Goal: Task Accomplishment & Management: Manage account settings

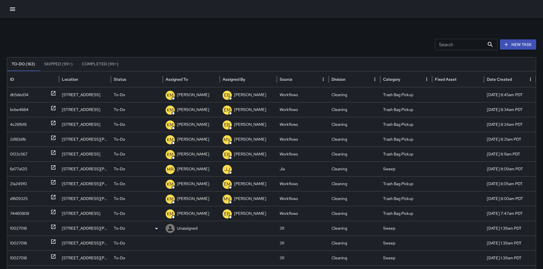
click at [15, 229] on div "10027018" at bounding box center [18, 228] width 17 height 15
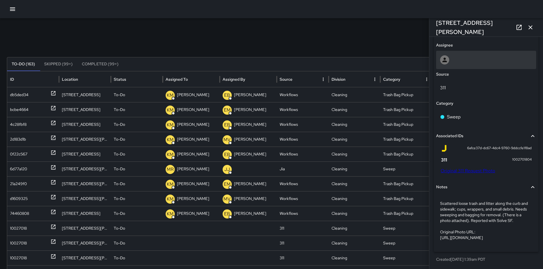
scroll to position [260, 0]
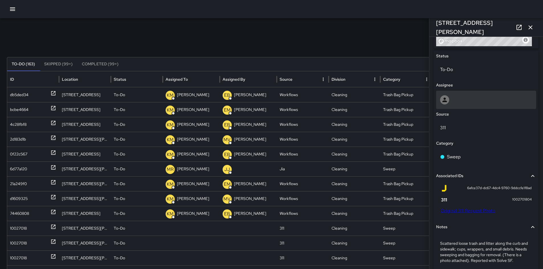
click at [456, 107] on div at bounding box center [486, 100] width 100 height 18
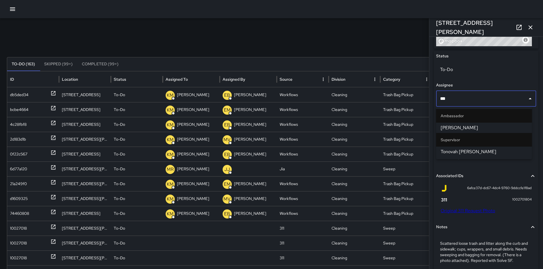
type input "****"
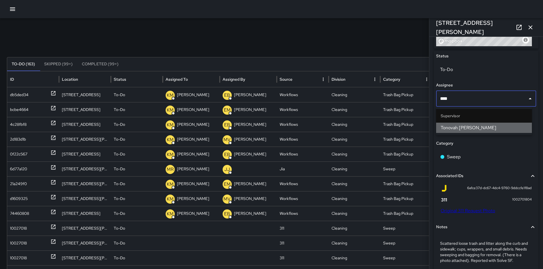
click at [460, 124] on span "Tonovah Hillman" at bounding box center [484, 127] width 87 height 7
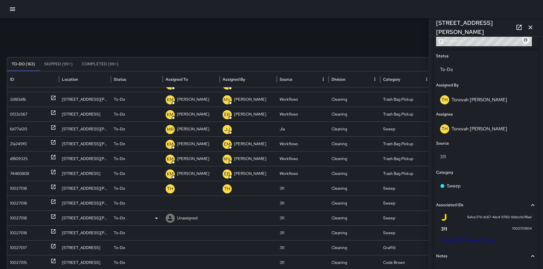
scroll to position [46, 0]
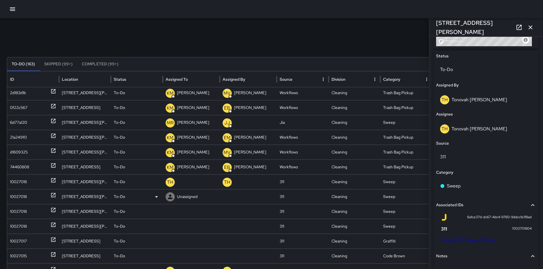
click at [25, 195] on div "10027018" at bounding box center [18, 196] width 17 height 15
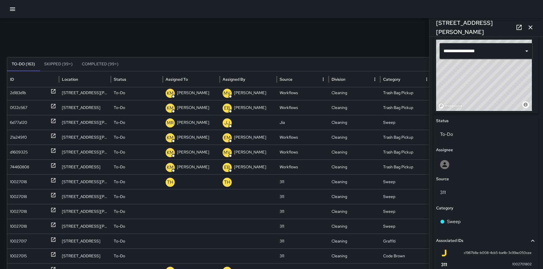
scroll to position [317, 0]
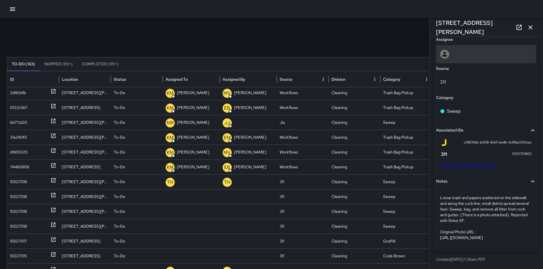
click at [459, 50] on div at bounding box center [486, 54] width 92 height 9
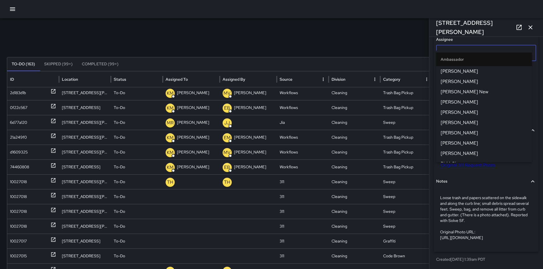
scroll to position [316, 0]
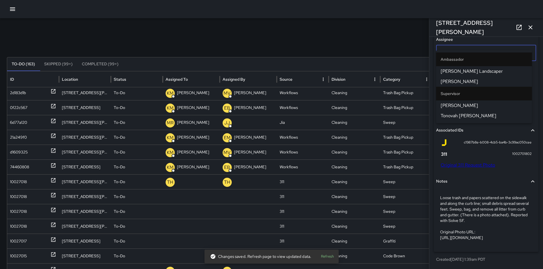
type input "****"
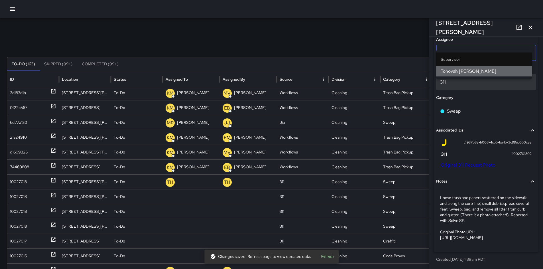
click at [474, 68] on li "Tonovah [PERSON_NAME]" at bounding box center [484, 71] width 96 height 10
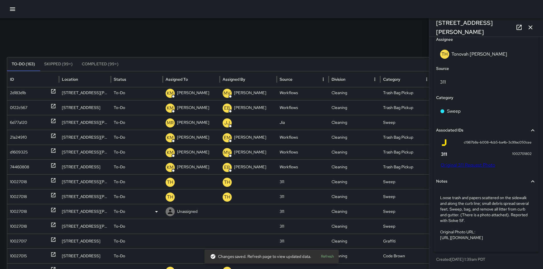
click at [32, 207] on div "10027018" at bounding box center [33, 211] width 46 height 15
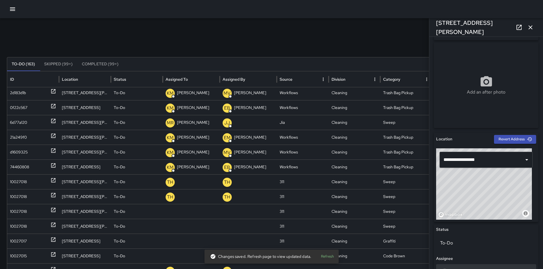
scroll to position [192, 0]
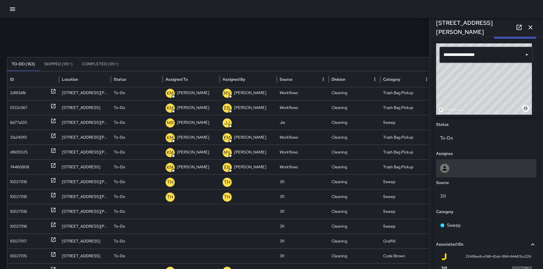
click at [460, 164] on div at bounding box center [486, 168] width 92 height 9
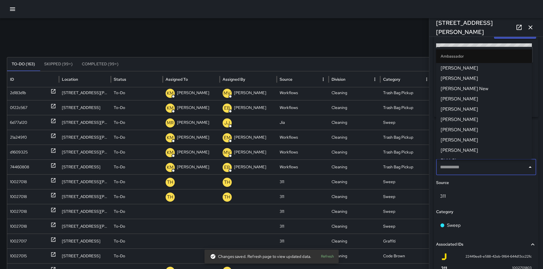
type input "*"
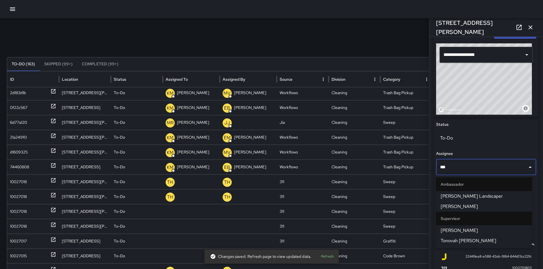
type input "****"
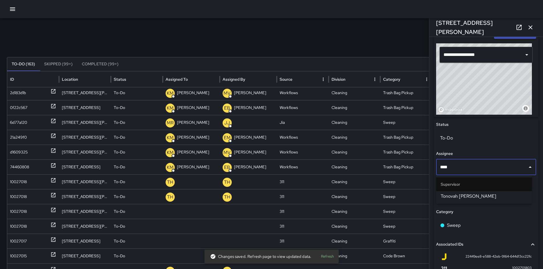
click at [503, 195] on span "Tonovah [PERSON_NAME]" at bounding box center [484, 196] width 87 height 7
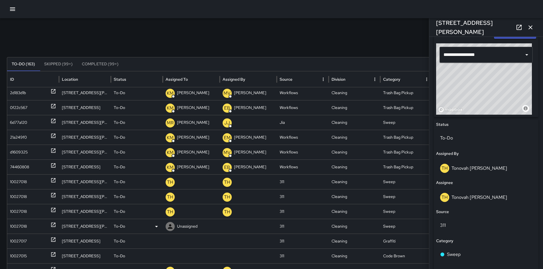
click at [33, 229] on div "10027018" at bounding box center [33, 226] width 46 height 15
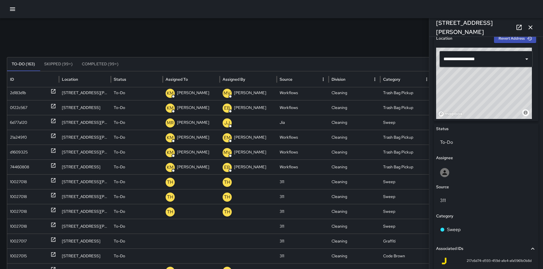
scroll to position [288, 0]
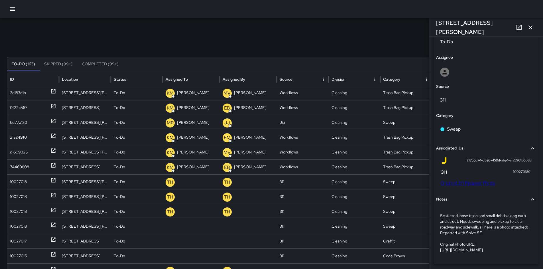
click at [445, 82] on div "Status To-Do Assignee Source 311 Category Sweep Associated IDs 217c6d74-d593-45…" at bounding box center [486, 143] width 105 height 241
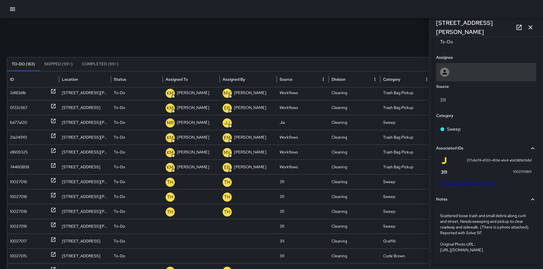
click at [445, 78] on div at bounding box center [486, 72] width 100 height 18
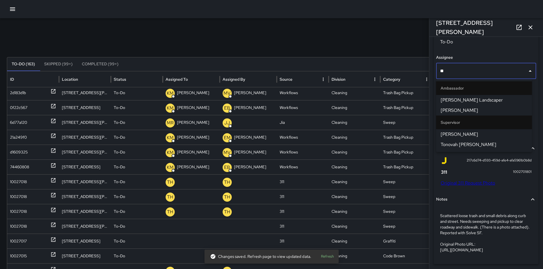
type input "***"
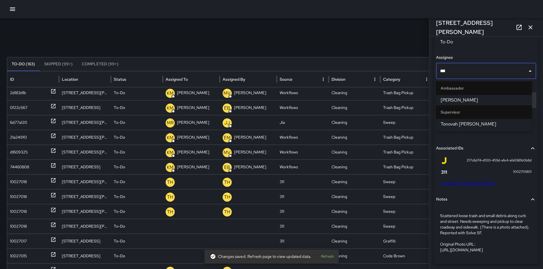
click at [459, 125] on span "Tonovah [PERSON_NAME]" at bounding box center [484, 124] width 87 height 7
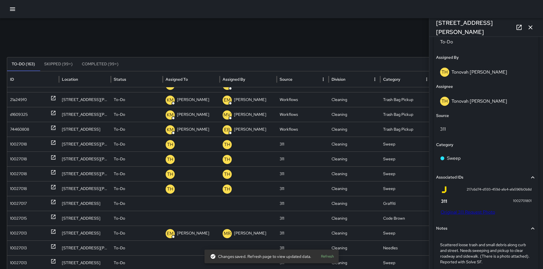
scroll to position [162, 0]
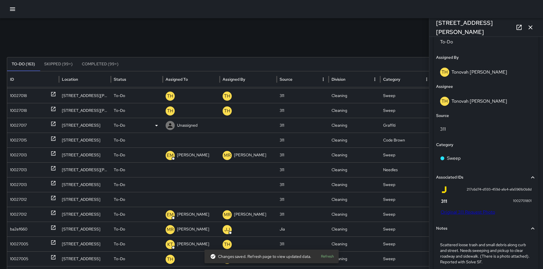
click at [33, 124] on div "10027017" at bounding box center [33, 125] width 46 height 15
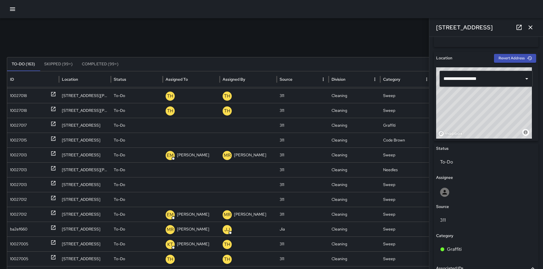
scroll to position [229, 0]
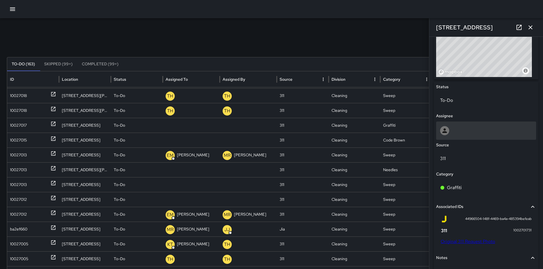
click at [459, 131] on div at bounding box center [486, 130] width 92 height 9
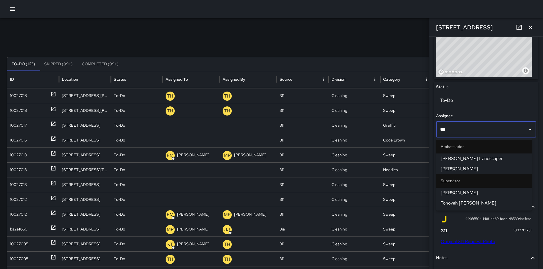
type input "****"
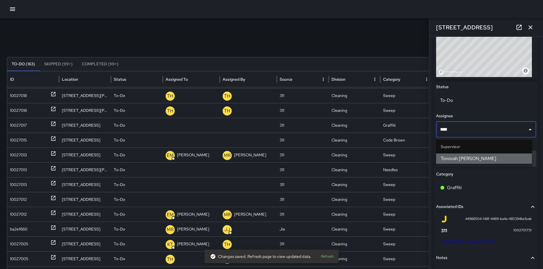
click at [486, 160] on span "Tonovah [PERSON_NAME]" at bounding box center [484, 158] width 87 height 7
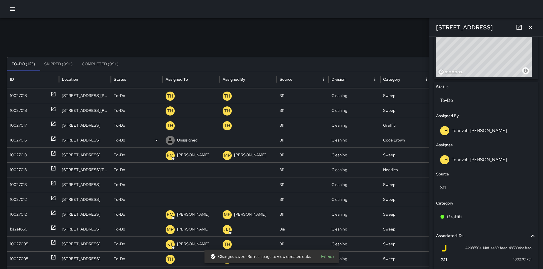
click at [20, 140] on div "10027015" at bounding box center [18, 140] width 17 height 15
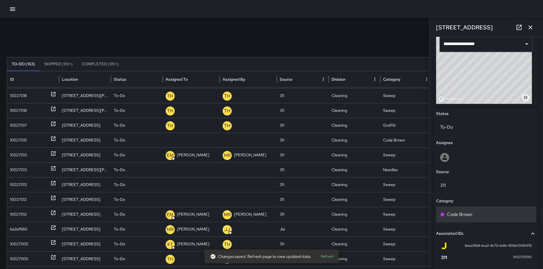
scroll to position [243, 0]
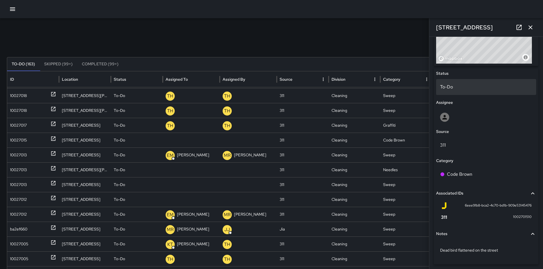
click at [449, 89] on p "To-Do" at bounding box center [486, 87] width 92 height 7
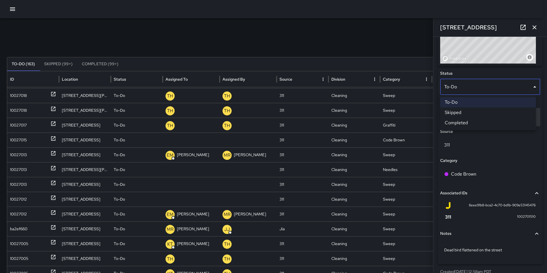
click at [453, 111] on li "Skipped" at bounding box center [488, 112] width 96 height 10
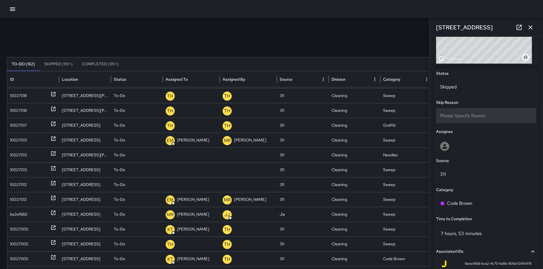
click at [453, 118] on span "Please Specify Reason" at bounding box center [463, 116] width 46 height 6
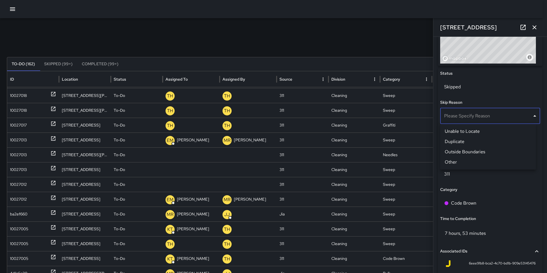
click at [462, 151] on li "Outside Boundaries" at bounding box center [488, 152] width 96 height 10
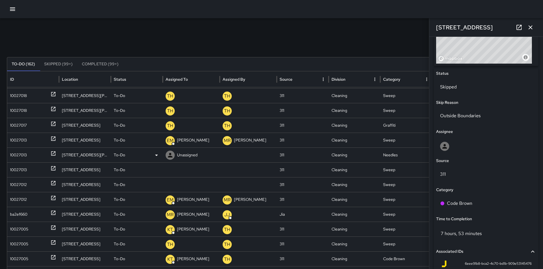
click at [10, 153] on div "10027013" at bounding box center [18, 155] width 17 height 15
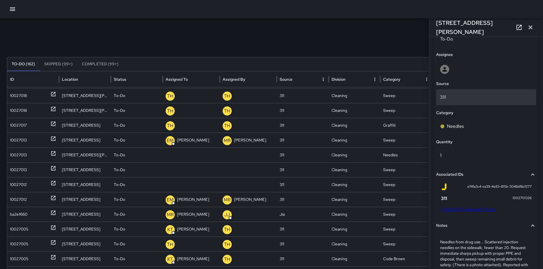
scroll to position [289, 0]
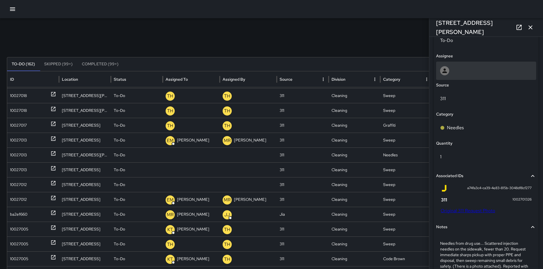
click at [453, 70] on div at bounding box center [486, 70] width 92 height 9
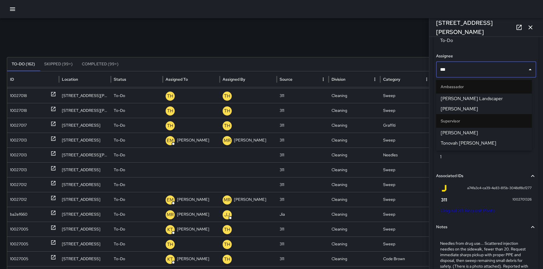
type input "****"
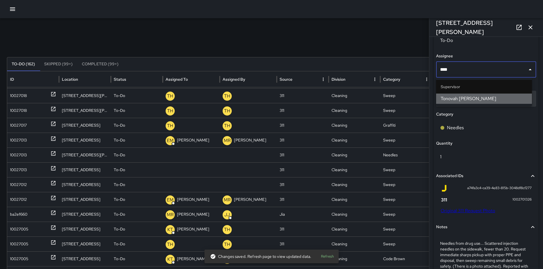
click at [471, 99] on span "Tonovah [PERSON_NAME]" at bounding box center [484, 98] width 87 height 7
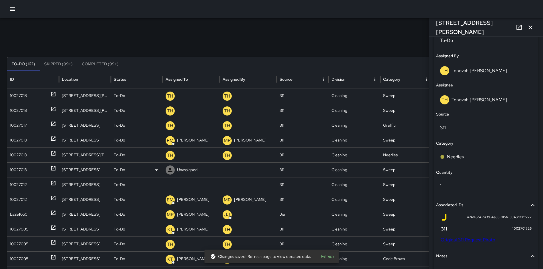
drag, startPoint x: 22, startPoint y: 168, endPoint x: 32, endPoint y: 164, distance: 11.6
click at [22, 168] on div "10027013" at bounding box center [18, 169] width 17 height 15
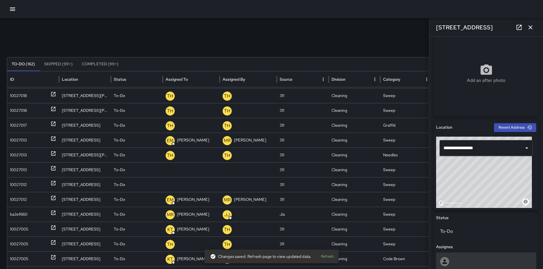
scroll to position [196, 0]
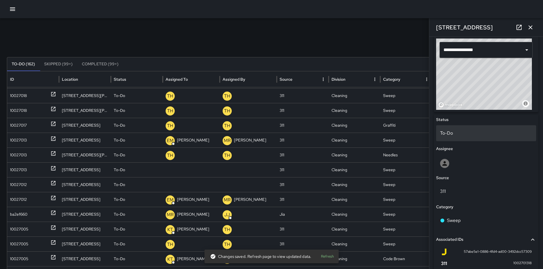
click at [468, 136] on p "To-Do" at bounding box center [486, 133] width 92 height 7
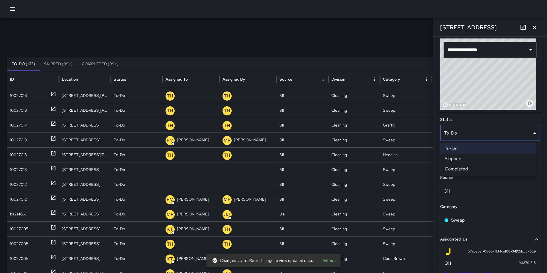
click at [491, 201] on div at bounding box center [273, 136] width 547 height 273
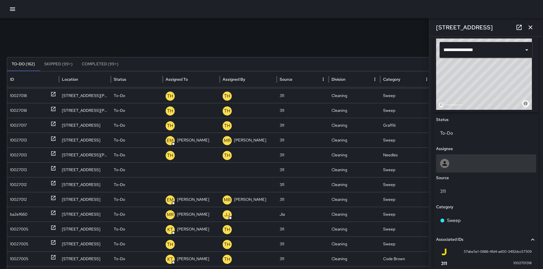
click at [456, 156] on div at bounding box center [486, 163] width 100 height 18
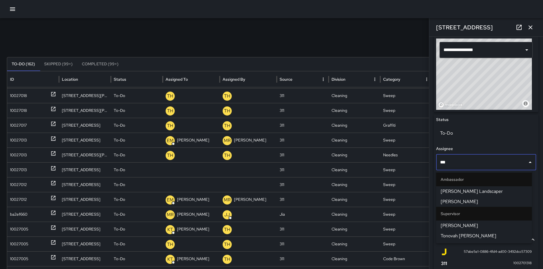
type input "****"
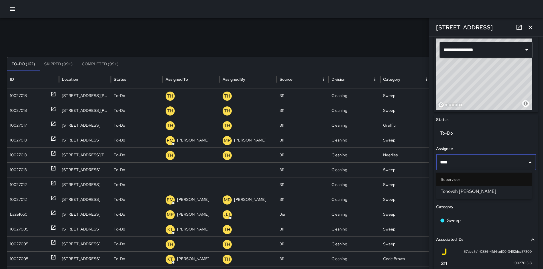
click at [455, 194] on span "Tonovah [PERSON_NAME]" at bounding box center [484, 191] width 87 height 7
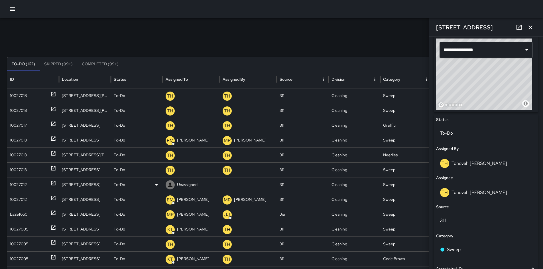
click at [23, 185] on div "10027012" at bounding box center [18, 184] width 17 height 15
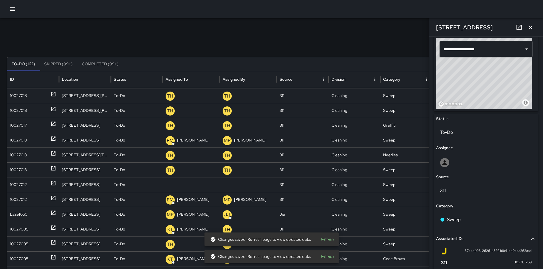
scroll to position [255, 0]
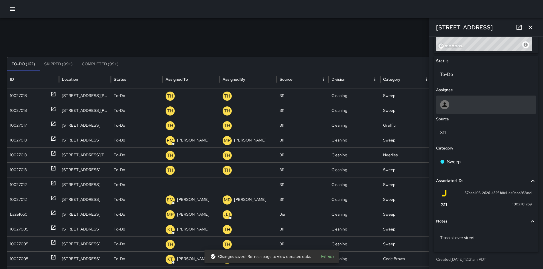
click at [459, 101] on div at bounding box center [486, 104] width 92 height 9
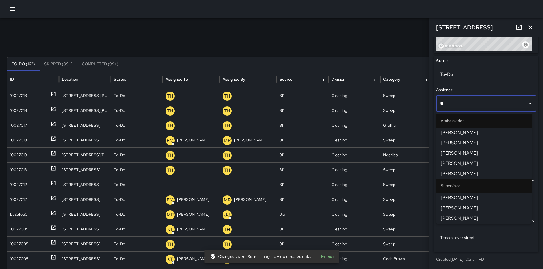
type input "***"
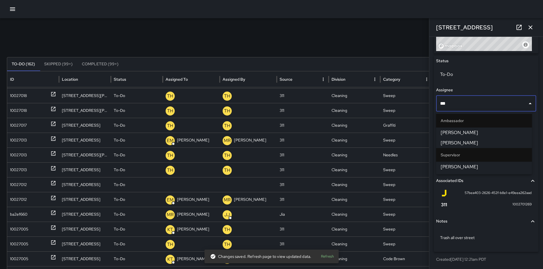
click at [477, 172] on ul "Ambassador Kenny Wells Kenneth Ware Supervisor Ken McCarter" at bounding box center [484, 142] width 96 height 63
click at [459, 166] on span "[PERSON_NAME]" at bounding box center [484, 166] width 87 height 7
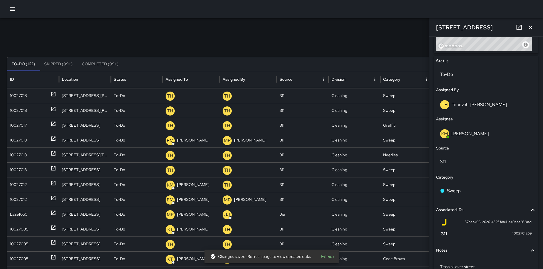
click at [295, 15] on div at bounding box center [271, 9] width 543 height 18
click at [528, 26] on icon "button" at bounding box center [530, 27] width 7 height 7
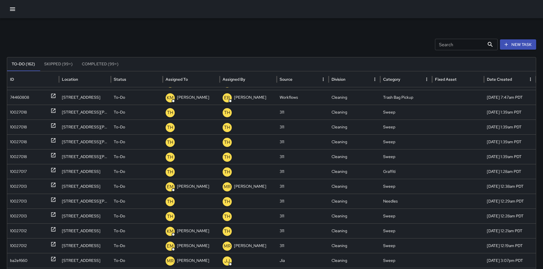
scroll to position [57, 0]
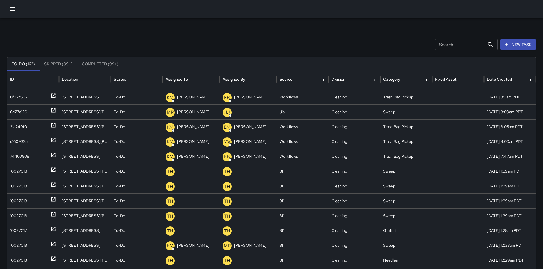
click at [448, 46] on input "Search" at bounding box center [460, 44] width 50 height 11
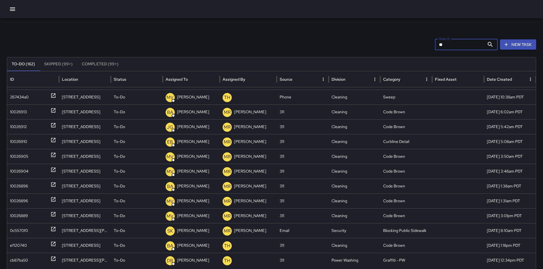
scroll to position [0, 0]
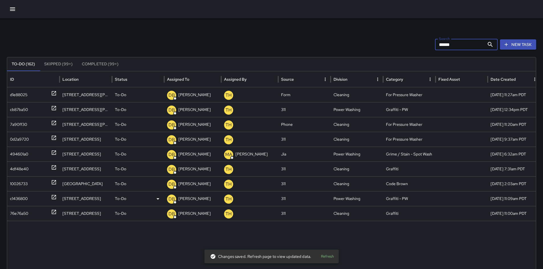
type input "******"
click at [19, 199] on div "c1436800" at bounding box center [19, 198] width 18 height 15
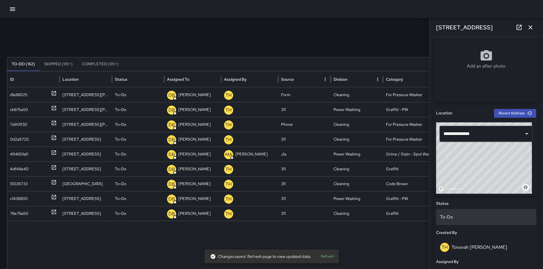
scroll to position [194, 0]
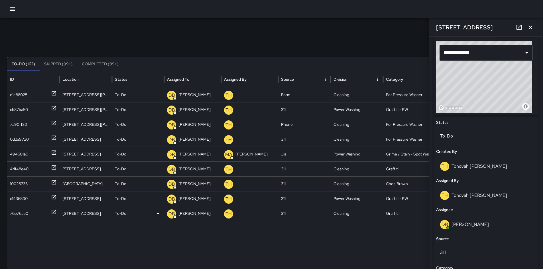
click at [32, 213] on div "76e76a50" at bounding box center [33, 213] width 47 height 15
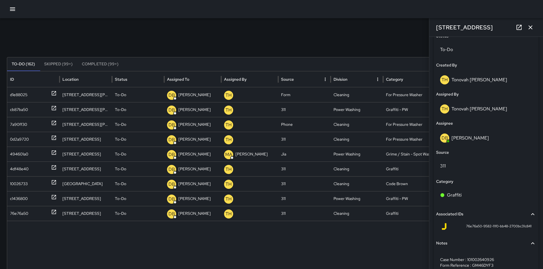
scroll to position [249, 0]
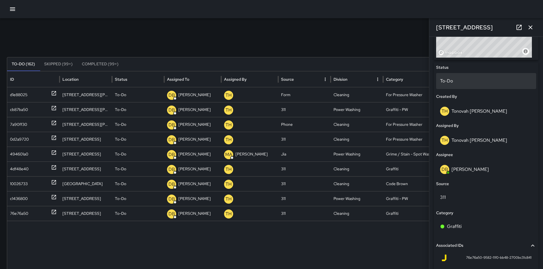
click at [448, 84] on p "To-Do" at bounding box center [486, 81] width 92 height 7
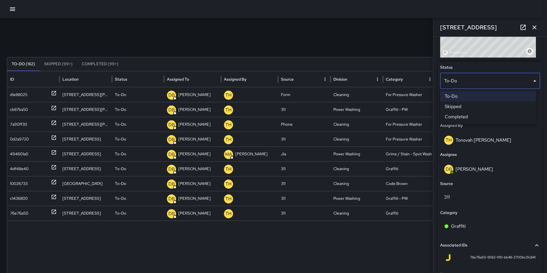
click at [464, 107] on li "Skipped" at bounding box center [488, 106] width 96 height 10
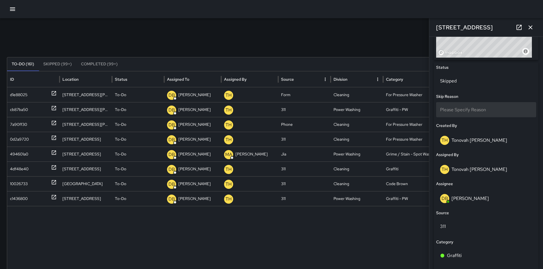
click at [465, 109] on span "Please Specify Reason" at bounding box center [463, 110] width 46 height 6
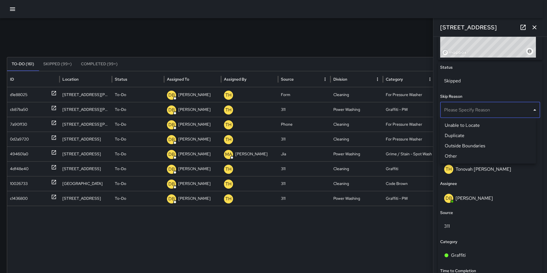
click at [463, 152] on li "Other" at bounding box center [488, 156] width 96 height 10
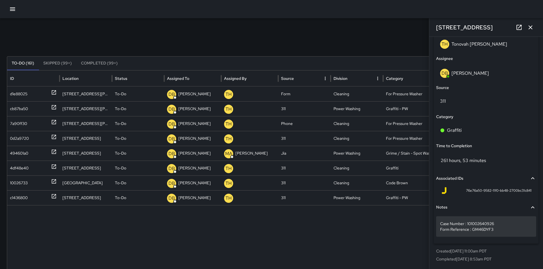
scroll to position [1, 0]
click at [506, 229] on p "Case Number : 101002640926 Form Reference : GM46DYF3" at bounding box center [486, 226] width 92 height 11
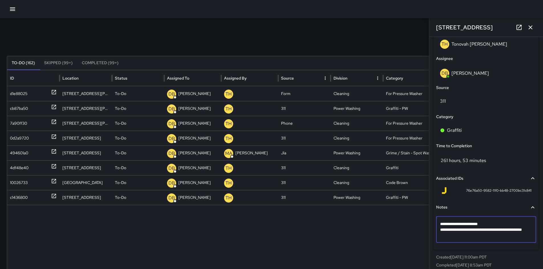
type textarea "**********"
click at [495, 229] on textarea "**********" at bounding box center [484, 229] width 88 height 17
click at [493, 232] on textarea "**********" at bounding box center [484, 229] width 88 height 17
drag, startPoint x: 493, startPoint y: 230, endPoint x: 510, endPoint y: 235, distance: 17.1
click at [514, 236] on textarea "**********" at bounding box center [484, 229] width 88 height 17
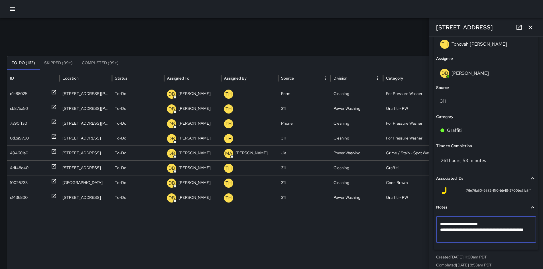
drag, startPoint x: 493, startPoint y: 229, endPoint x: 515, endPoint y: 235, distance: 22.8
click at [516, 236] on textarea "**********" at bounding box center [484, 229] width 88 height 17
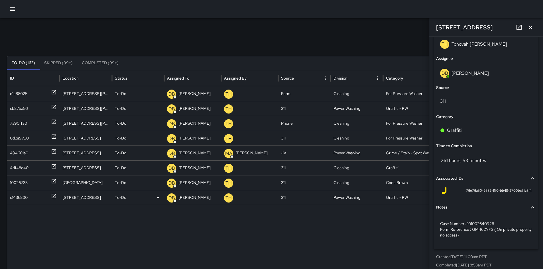
click at [18, 196] on div "c1436800" at bounding box center [19, 197] width 18 height 15
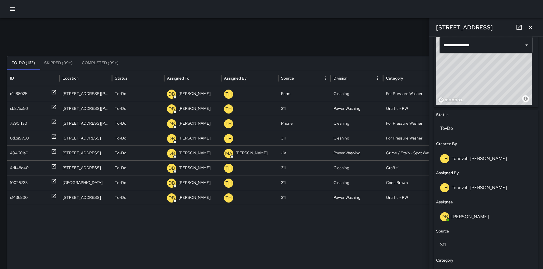
scroll to position [308, 0]
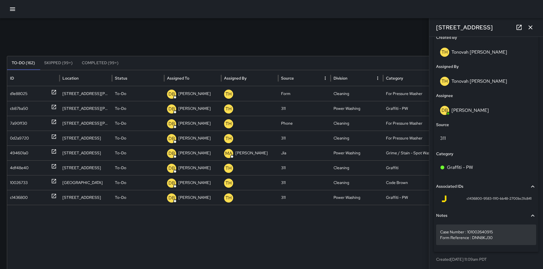
click at [495, 237] on p "Case Number : 101002640915 Form Reference : DNN8KJ30" at bounding box center [486, 234] width 92 height 11
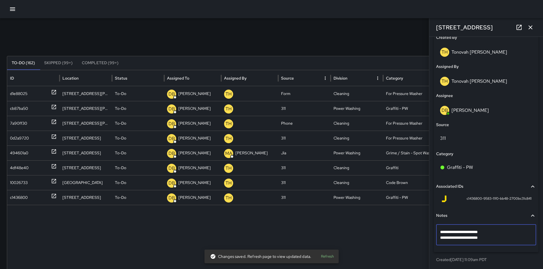
type textarea "**********"
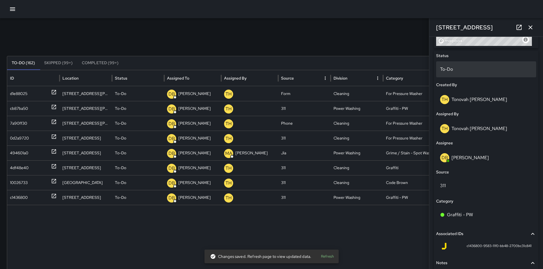
scroll to position [260, 0]
click at [457, 74] on div "To-Do" at bounding box center [486, 70] width 100 height 16
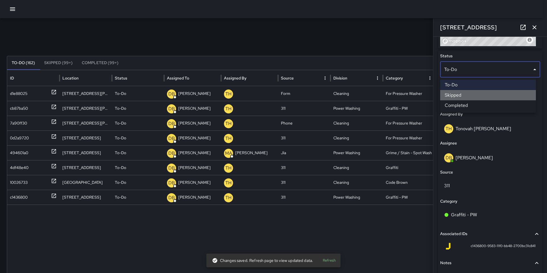
click at [461, 99] on li "Skipped" at bounding box center [488, 95] width 96 height 10
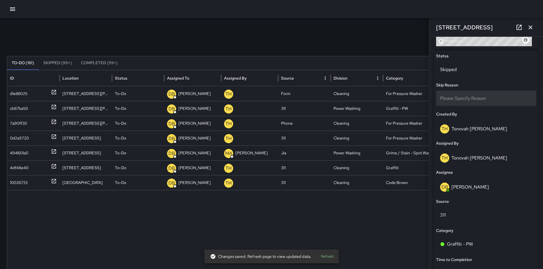
click at [455, 96] on span "Please Specify Reason" at bounding box center [463, 98] width 46 height 6
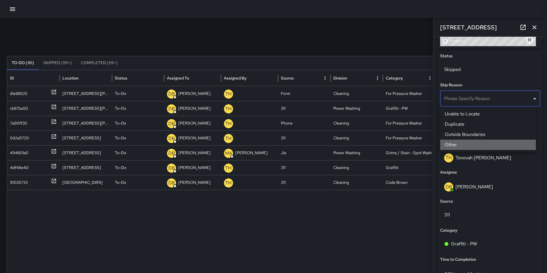
click at [466, 143] on li "Other" at bounding box center [488, 145] width 96 height 10
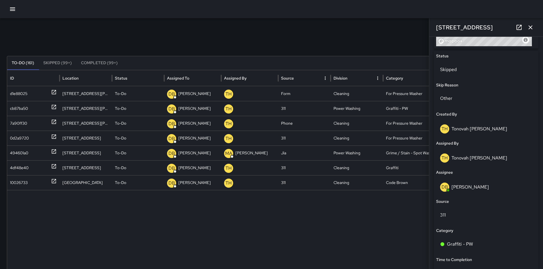
click at [353, 42] on div "Search ****** Search New Task" at bounding box center [271, 43] width 529 height 11
click at [533, 29] on icon "button" at bounding box center [530, 27] width 7 height 7
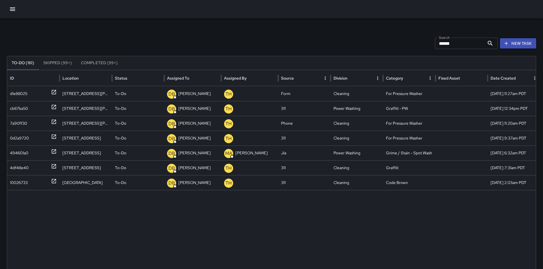
click at [342, 32] on div "Search ****** Search New Task To-Do (161) Skipped (99+) Completed (99+) ID Loca…" at bounding box center [271, 179] width 543 height 324
drag, startPoint x: 463, startPoint y: 44, endPoint x: 404, endPoint y: 38, distance: 59.1
click at [406, 38] on div "Search ****** Search New Task" at bounding box center [271, 43] width 529 height 11
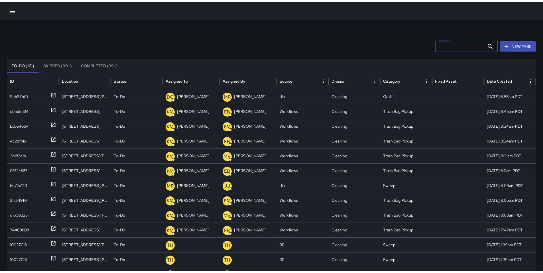
scroll to position [0, 0]
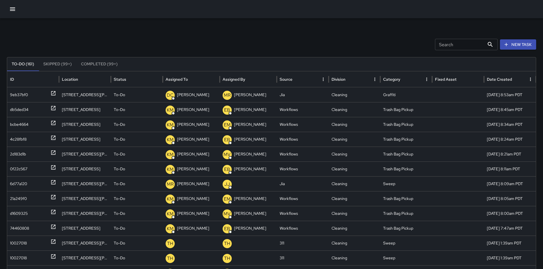
click at [265, 44] on div "Search Search New Task" at bounding box center [271, 44] width 529 height 11
click at [13, 6] on icon "button" at bounding box center [12, 9] width 7 height 7
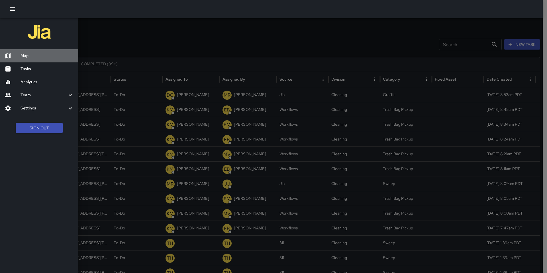
click at [25, 54] on h6 "Map" at bounding box center [47, 56] width 53 height 6
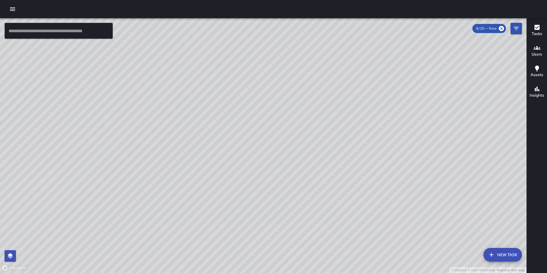
click at [9, 12] on button "button" at bounding box center [12, 8] width 11 height 11
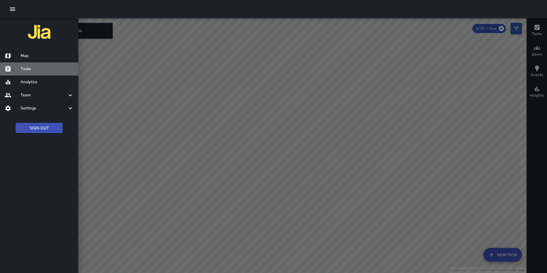
click at [32, 66] on h6 "Tasks" at bounding box center [47, 69] width 53 height 6
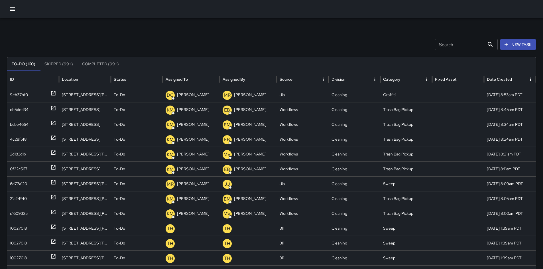
click at [12, 11] on icon "button" at bounding box center [12, 9] width 7 height 7
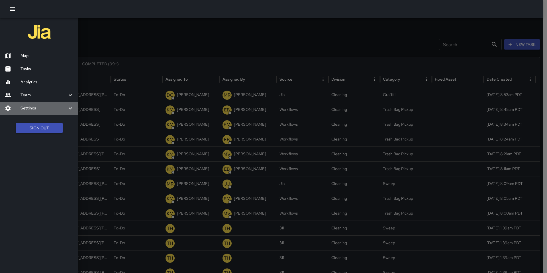
click at [25, 109] on h6 "Settings" at bounding box center [44, 108] width 46 height 6
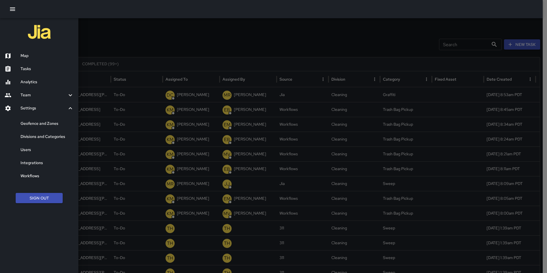
click at [30, 91] on div "Team" at bounding box center [39, 95] width 78 height 13
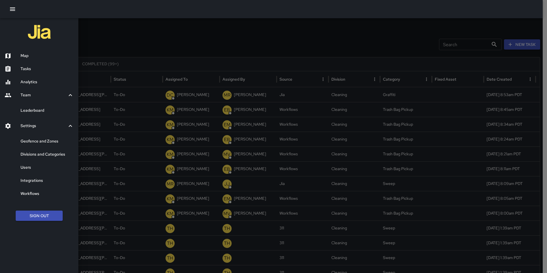
click at [30, 110] on h6 "Leaderboard" at bounding box center [47, 110] width 53 height 6
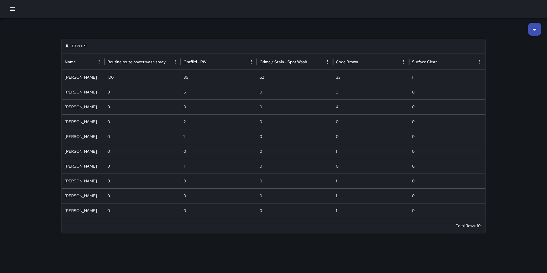
click at [534, 31] on icon at bounding box center [534, 29] width 7 height 7
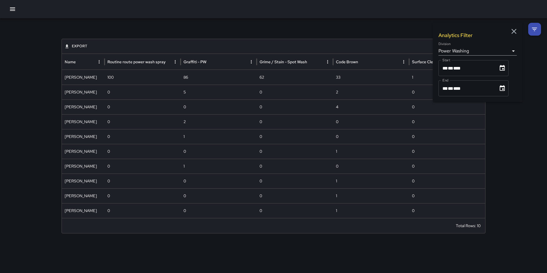
click at [469, 49] on body "**********" at bounding box center [273, 136] width 547 height 273
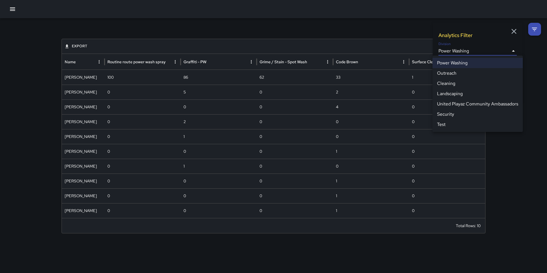
click at [444, 85] on li "Cleaning" at bounding box center [478, 83] width 90 height 10
type input "**********"
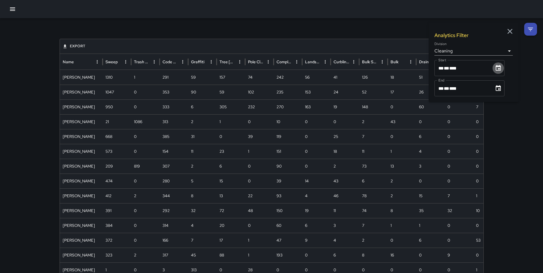
click at [499, 69] on icon "Choose date, selected date is Sep 1, 2025" at bounding box center [498, 68] width 5 height 6
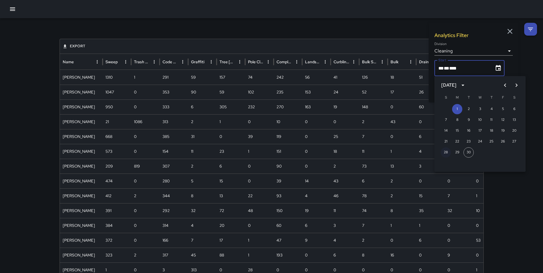
click at [445, 148] on button "28" at bounding box center [446, 152] width 10 height 10
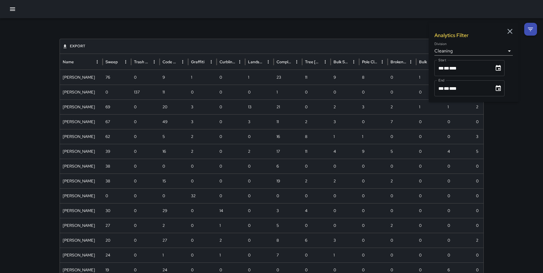
click at [500, 68] on icon "Choose date, selected date is Sep 28, 2025" at bounding box center [498, 68] width 7 height 7
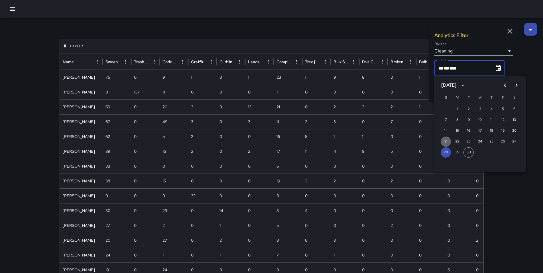
click at [446, 140] on button "21" at bounding box center [446, 142] width 10 height 10
type input "**********"
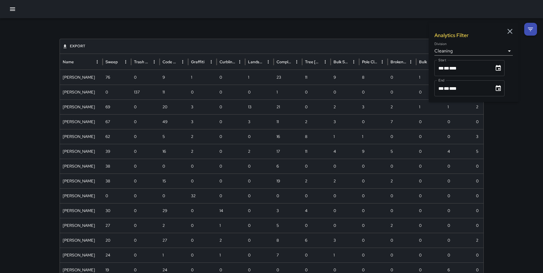
click at [497, 88] on icon "Choose date, selected date is Sep 30, 2025" at bounding box center [498, 88] width 7 height 7
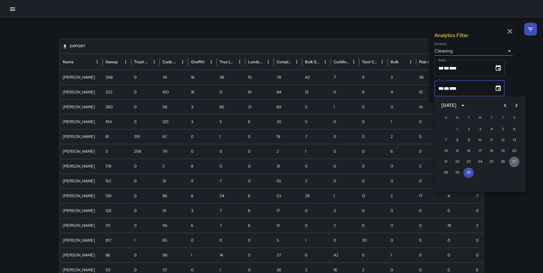
click at [512, 160] on button "27" at bounding box center [514, 162] width 10 height 10
type input "**********"
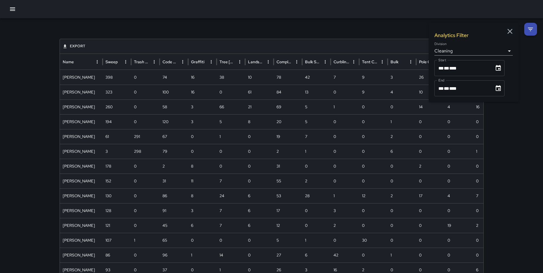
click at [520, 160] on div "**********" at bounding box center [271, 248] width 543 height 461
click at [127, 24] on div "**********" at bounding box center [272, 248] width 438 height 461
click at [98, 61] on icon "Name column menu" at bounding box center [97, 61] width 5 height 5
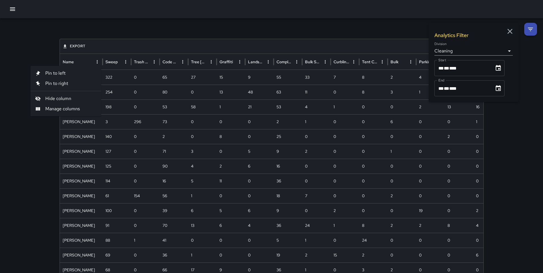
click at [70, 108] on span "Manage columns" at bounding box center [70, 108] width 51 height 7
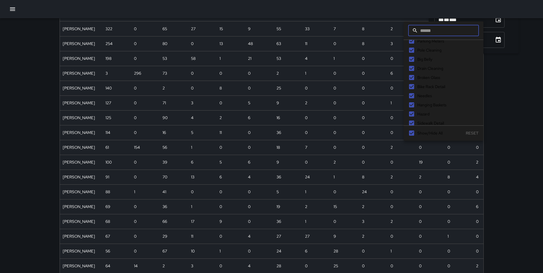
scroll to position [115, 0]
click at [504, 124] on div "**********" at bounding box center [271, 200] width 543 height 461
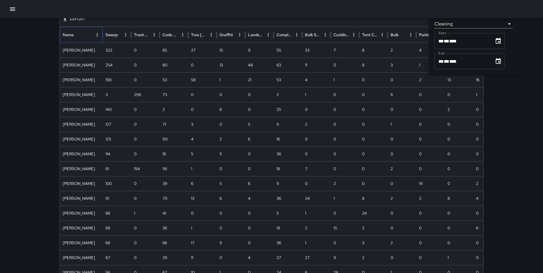
scroll to position [0, 0]
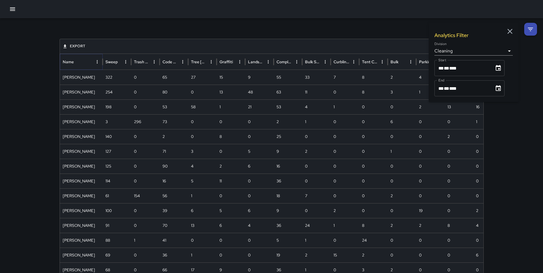
click at [98, 61] on icon "Name column menu" at bounding box center [97, 61] width 5 height 5
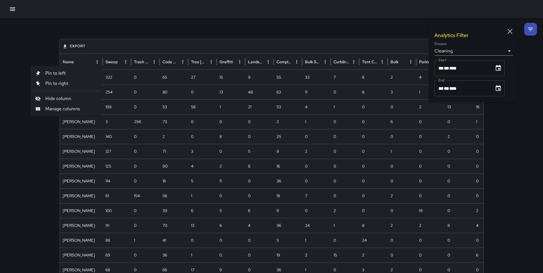
click at [72, 101] on span "Hide column" at bounding box center [70, 98] width 51 height 7
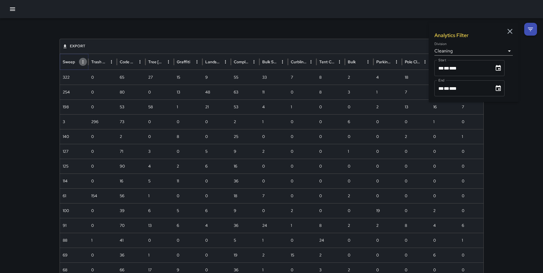
click at [83, 64] on icon "Sweep column menu" at bounding box center [82, 61] width 5 height 5
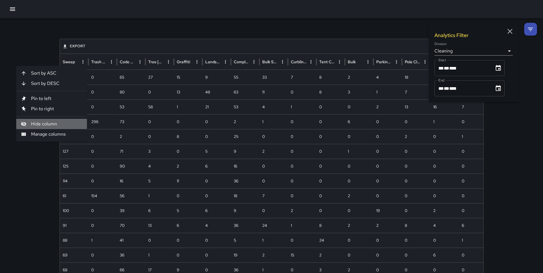
click at [51, 123] on span "Hide column" at bounding box center [56, 124] width 51 height 7
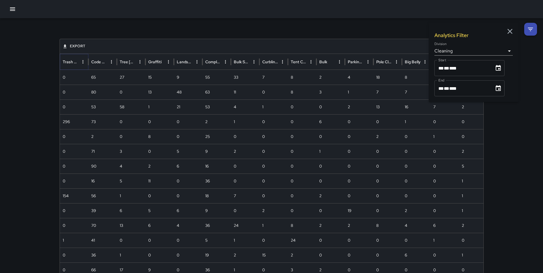
click at [83, 62] on icon "Trash Bag Pickup column menu" at bounding box center [82, 61] width 1 height 3
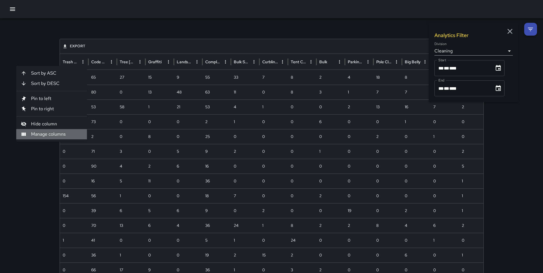
click at [49, 130] on li "Manage columns" at bounding box center [51, 134] width 71 height 10
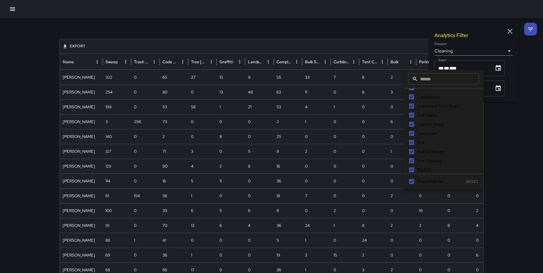
scroll to position [56, 0]
click at [506, 167] on div "**********" at bounding box center [271, 248] width 543 height 461
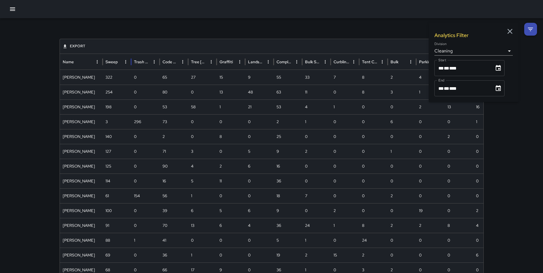
click at [174, 36] on div "**********" at bounding box center [272, 248] width 438 height 461
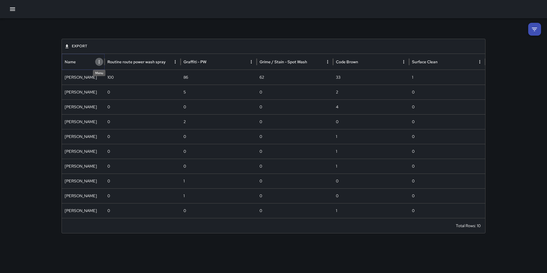
click at [100, 63] on icon "Name column menu" at bounding box center [99, 61] width 5 height 5
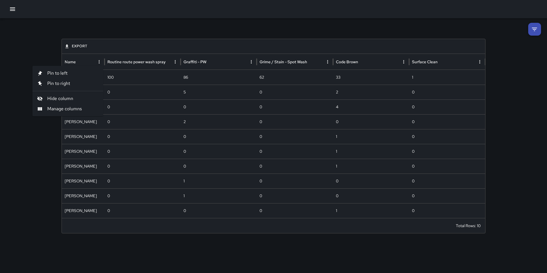
click at [527, 32] on div "Export Name Routine route power wash spray Graffiti - PW Grime / Stain - Spot W…" at bounding box center [273, 128] width 547 height 220
click at [530, 32] on li at bounding box center [534, 29] width 13 height 13
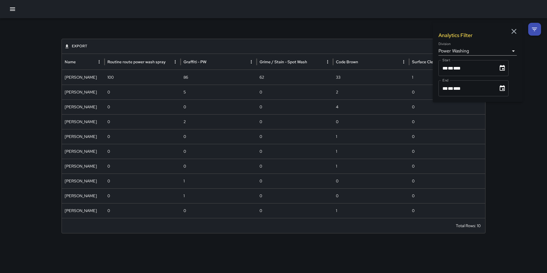
click at [480, 49] on body "**********" at bounding box center [273, 136] width 547 height 273
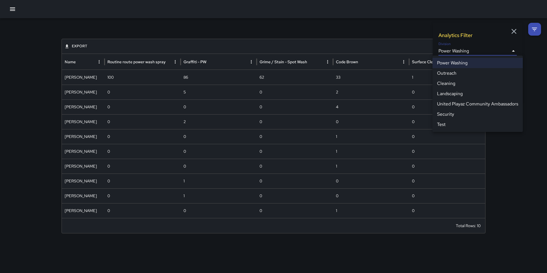
click at [457, 83] on li "Cleaning" at bounding box center [478, 83] width 90 height 10
type input "**********"
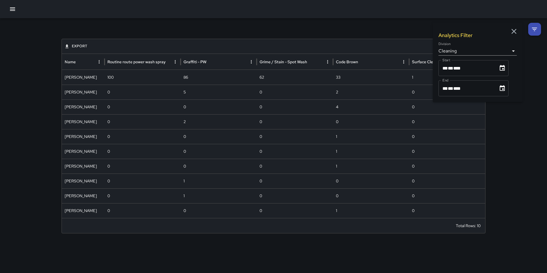
click at [389, 34] on div "**********" at bounding box center [274, 128] width 438 height 220
click at [503, 71] on icon "Choose date, selected date is Sep 1, 2025" at bounding box center [502, 68] width 7 height 7
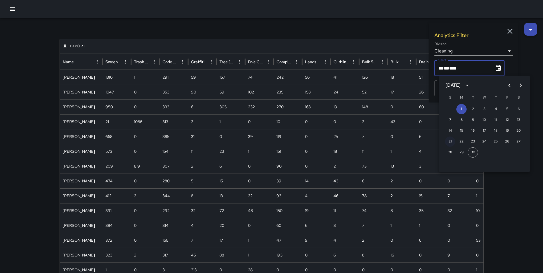
click at [450, 142] on button "21" at bounding box center [450, 142] width 10 height 10
type input "**********"
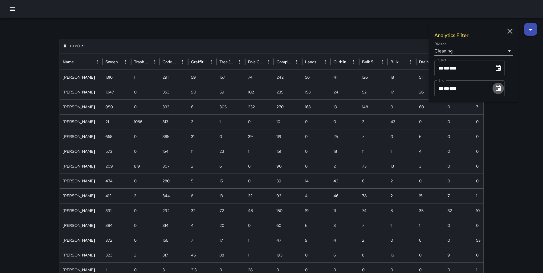
click at [495, 93] on button "Choose date, selected date is Sep 30, 2025" at bounding box center [498, 88] width 11 height 11
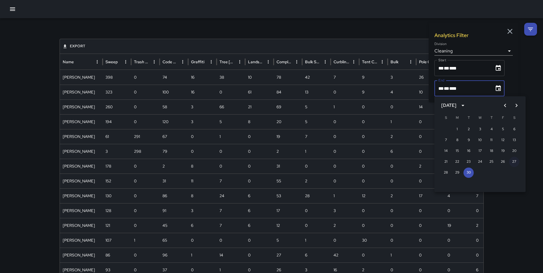
click at [518, 160] on button "27" at bounding box center [514, 162] width 10 height 10
type input "**********"
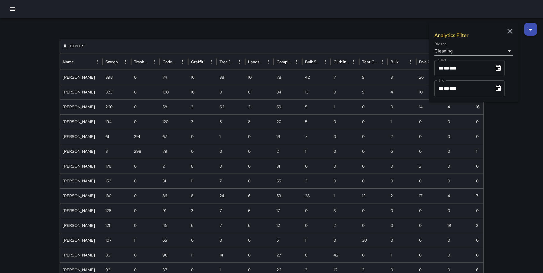
drag, startPoint x: 523, startPoint y: 164, endPoint x: 511, endPoint y: 160, distance: 12.9
click at [523, 164] on div "**********" at bounding box center [271, 248] width 543 height 461
click at [205, 16] on div at bounding box center [271, 9] width 543 height 18
click at [95, 62] on icon "Name column menu" at bounding box center [97, 61] width 5 height 5
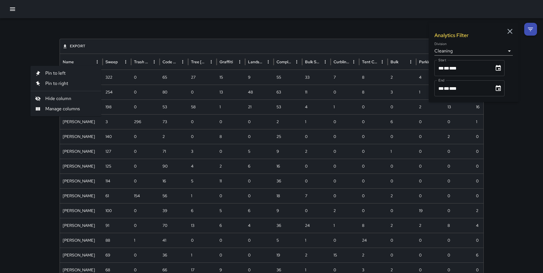
click at [67, 101] on span "Hide column" at bounding box center [70, 98] width 51 height 7
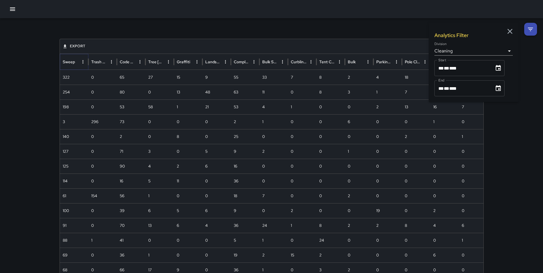
click at [83, 59] on icon "Sweep column menu" at bounding box center [82, 61] width 5 height 5
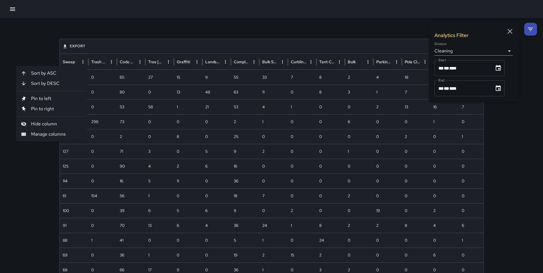
click at [64, 123] on span "Hide column" at bounding box center [56, 124] width 51 height 7
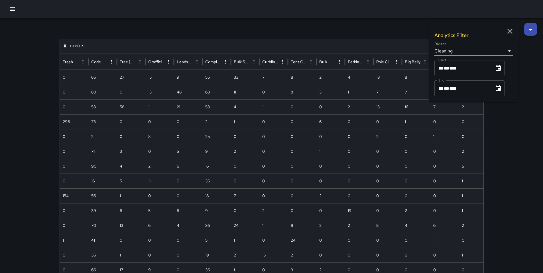
click at [83, 65] on button "Trash Bag Pickup column menu" at bounding box center [83, 62] width 8 height 8
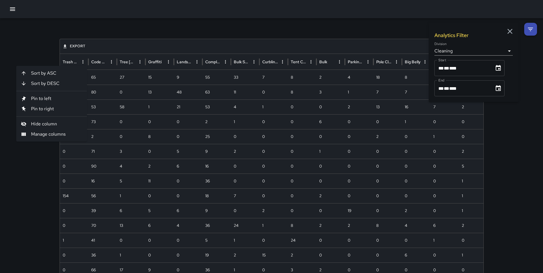
click at [62, 132] on span "Manage columns" at bounding box center [56, 134] width 51 height 7
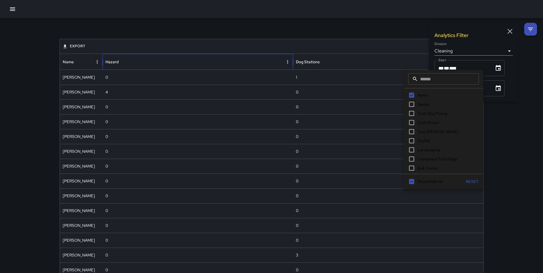
click at [111, 64] on div "Hazard" at bounding box center [111, 61] width 13 height 5
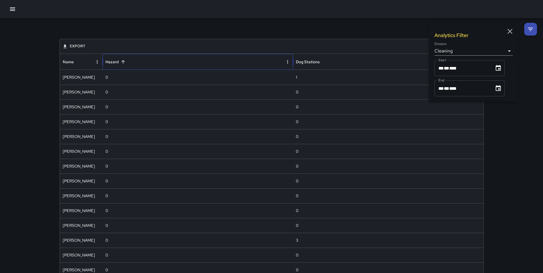
click at [111, 64] on div "Hazard" at bounding box center [111, 61] width 13 height 5
click at [313, 62] on div "Dog Stations" at bounding box center [308, 61] width 24 height 5
click at [144, 65] on div "Hazard" at bounding box center [194, 62] width 178 height 16
click at [306, 61] on div "Dog Stations" at bounding box center [308, 61] width 24 height 5
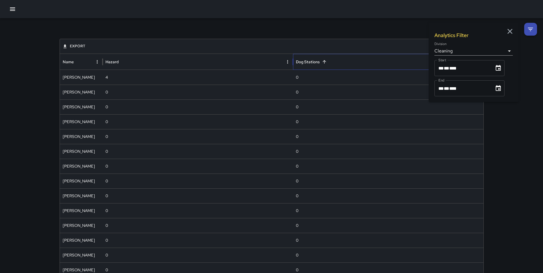
click at [306, 61] on div "Dog Stations" at bounding box center [308, 61] width 24 height 5
click at [507, 52] on body "**********" at bounding box center [273, 237] width 547 height 475
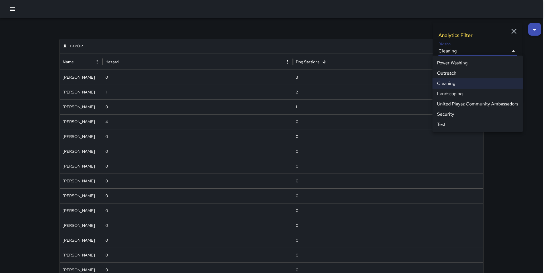
click at [470, 85] on li "Cleaning" at bounding box center [478, 83] width 90 height 10
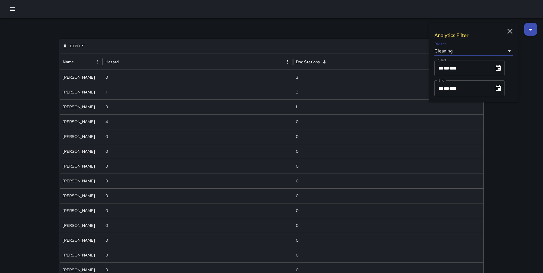
drag, startPoint x: 379, startPoint y: 28, endPoint x: 373, endPoint y: 27, distance: 6.1
click at [375, 27] on div "**********" at bounding box center [272, 246] width 438 height 457
click at [97, 64] on icon "Name column menu" at bounding box center [97, 61] width 5 height 5
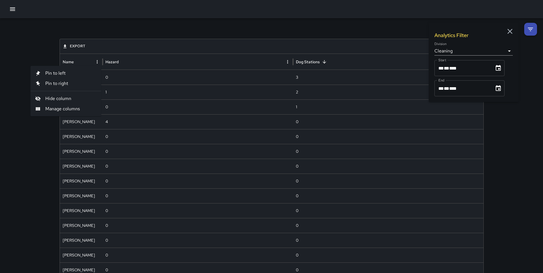
click at [81, 107] on span "Manage columns" at bounding box center [70, 108] width 51 height 7
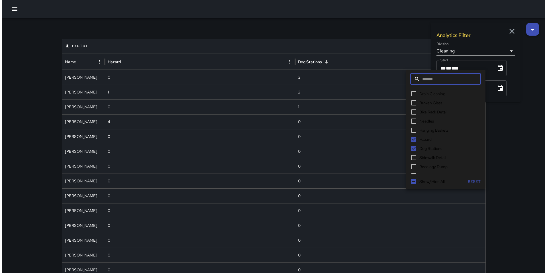
scroll to position [156, 0]
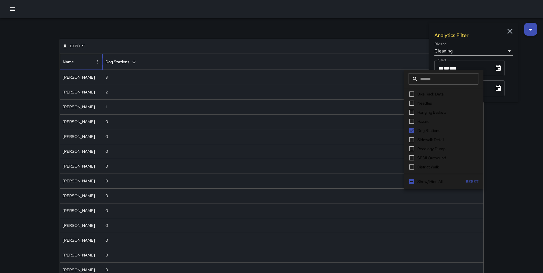
click at [524, 168] on div "**********" at bounding box center [271, 246] width 543 height 457
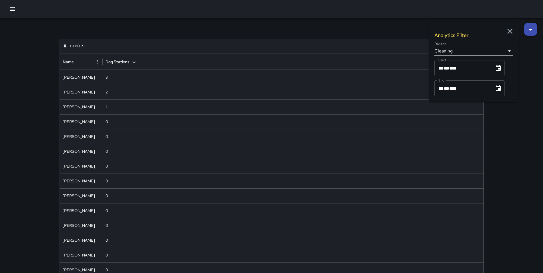
click at [218, 27] on div "**********" at bounding box center [272, 246] width 438 height 457
click at [531, 34] on li at bounding box center [530, 29] width 13 height 13
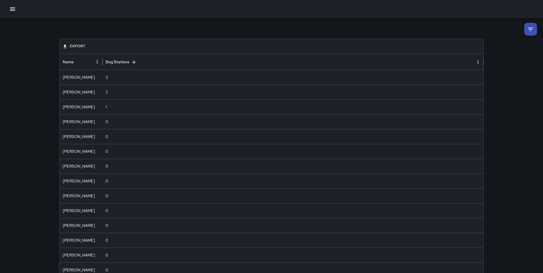
click at [531, 32] on icon at bounding box center [530, 29] width 7 height 7
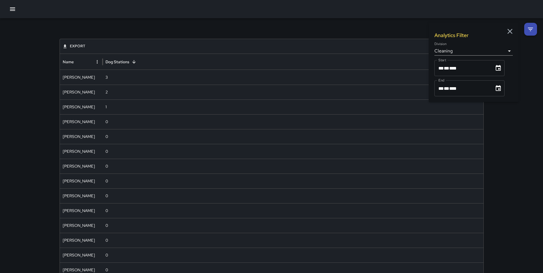
click at [531, 32] on icon at bounding box center [530, 29] width 7 height 7
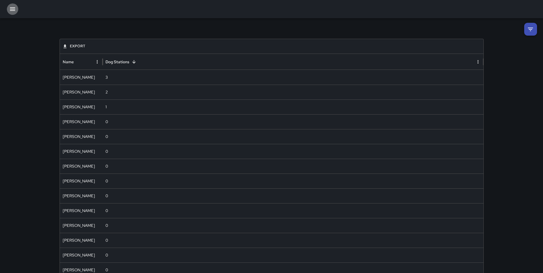
click at [13, 10] on icon "button" at bounding box center [12, 8] width 5 height 3
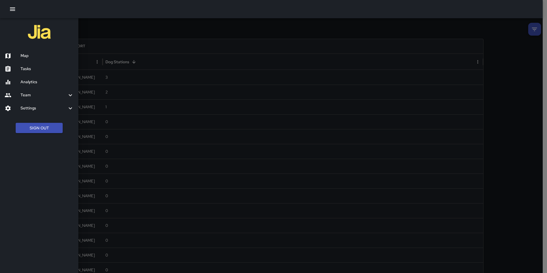
click at [23, 109] on h6 "Settings" at bounding box center [44, 108] width 46 height 6
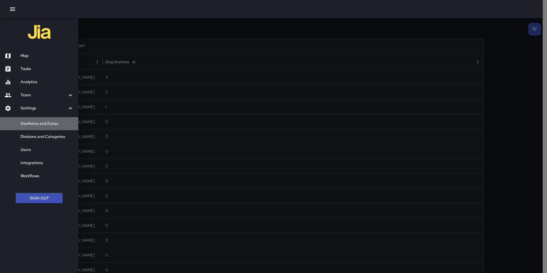
click at [46, 123] on h6 "Geofence and Zones" at bounding box center [47, 124] width 53 height 6
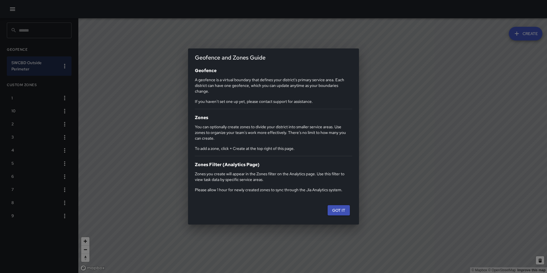
click at [340, 211] on button "Got it" at bounding box center [339, 210] width 22 height 11
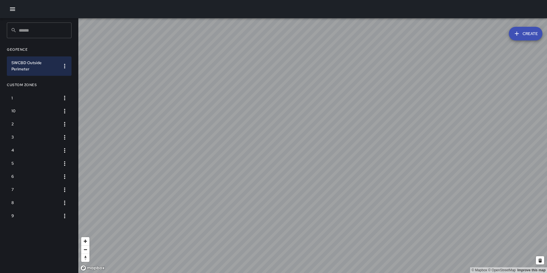
click at [16, 10] on icon "button" at bounding box center [12, 9] width 7 height 7
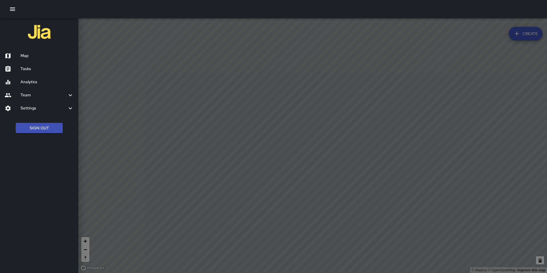
click at [45, 110] on h6 "Settings" at bounding box center [44, 108] width 46 height 6
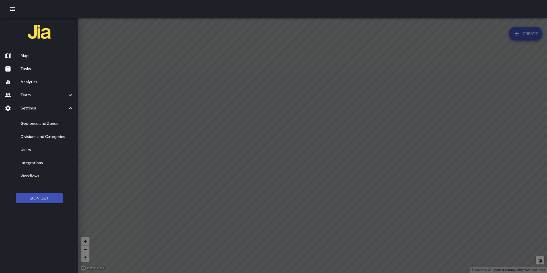
click at [43, 135] on h6 "Divisions and Categories" at bounding box center [47, 137] width 53 height 6
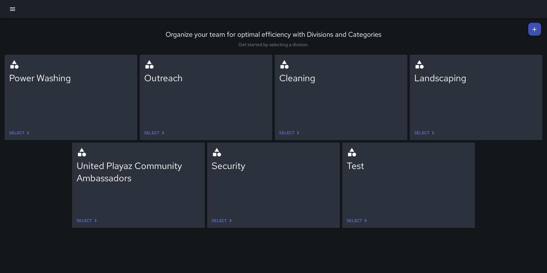
click at [10, 12] on icon "button" at bounding box center [12, 9] width 7 height 7
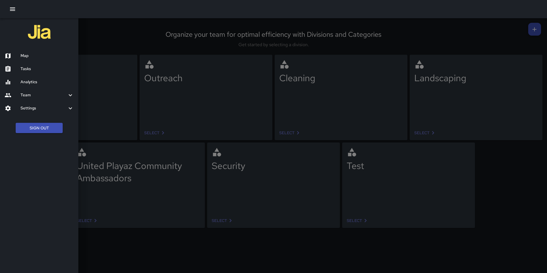
click at [42, 110] on h6 "Settings" at bounding box center [44, 108] width 46 height 6
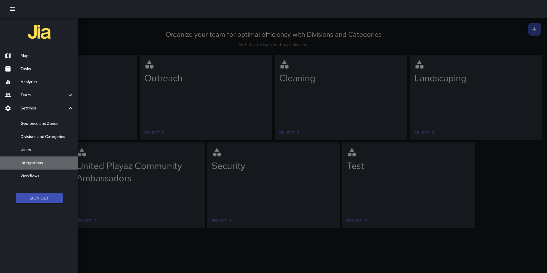
click at [44, 164] on h6 "Integrations" at bounding box center [47, 163] width 53 height 6
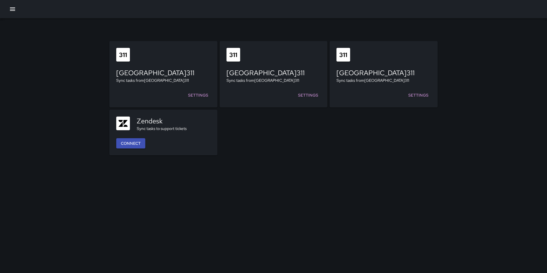
click at [17, 7] on button "button" at bounding box center [12, 8] width 11 height 11
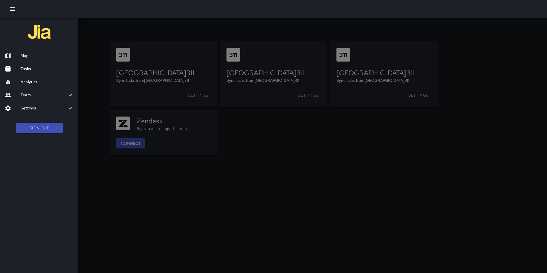
click at [41, 113] on div "Settings" at bounding box center [39, 108] width 78 height 13
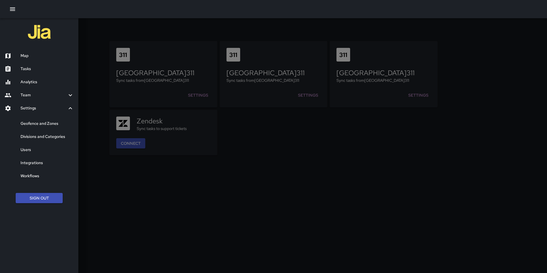
click at [10, 13] on button "button" at bounding box center [12, 8] width 11 height 11
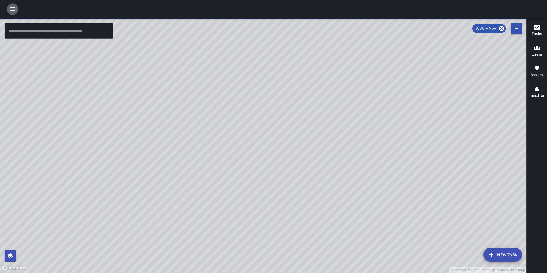
click at [13, 9] on icon "button" at bounding box center [12, 9] width 7 height 7
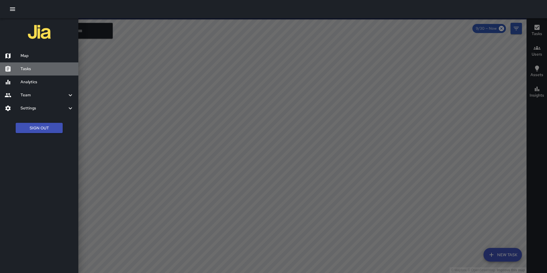
click at [27, 68] on h6 "Tasks" at bounding box center [47, 69] width 53 height 6
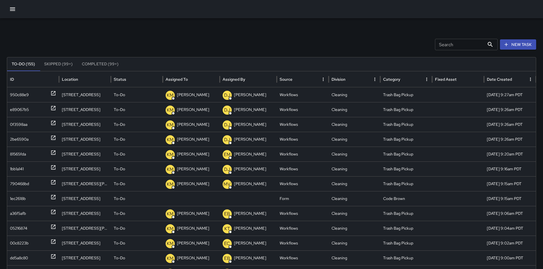
click at [447, 47] on input "Search" at bounding box center [460, 44] width 50 height 11
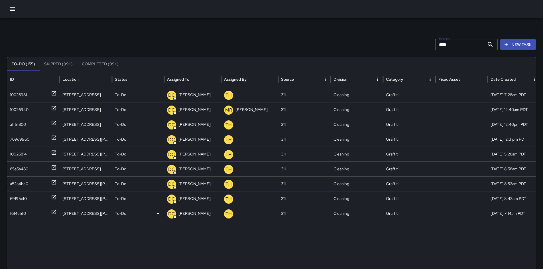
type input "****"
click at [25, 212] on div "f614e5f0" at bounding box center [18, 213] width 16 height 15
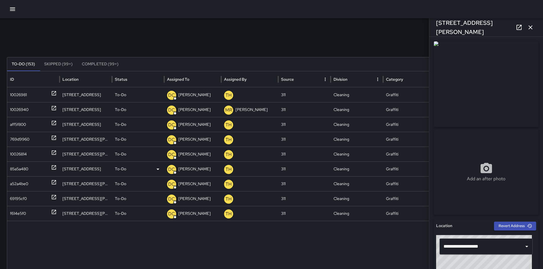
click at [17, 168] on div "85a5a480" at bounding box center [19, 169] width 18 height 15
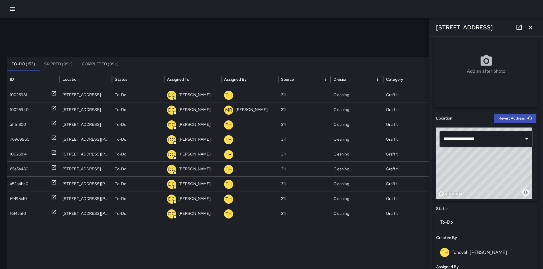
scroll to position [230, 0]
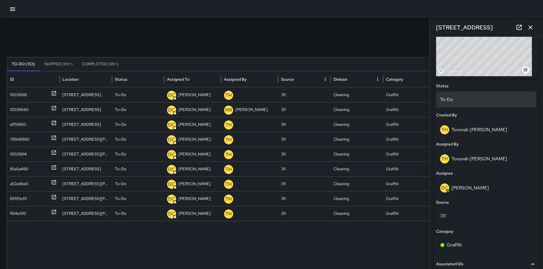
click at [454, 101] on p "To-Do" at bounding box center [486, 99] width 92 height 7
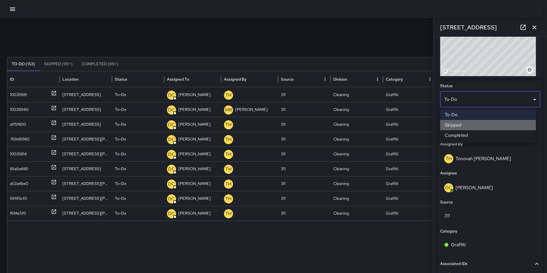
click at [463, 124] on li "Skipped" at bounding box center [488, 125] width 96 height 10
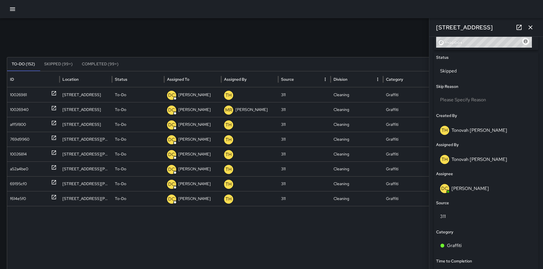
scroll to position [352, 0]
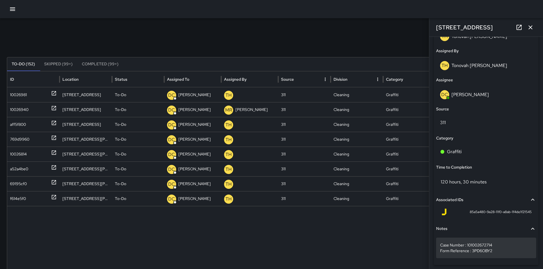
click at [513, 249] on p "Case Number : 101002672714 Form Reference : 3PD6OBY2" at bounding box center [486, 247] width 92 height 11
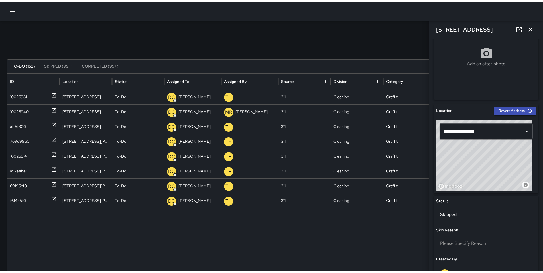
scroll to position [272, 0]
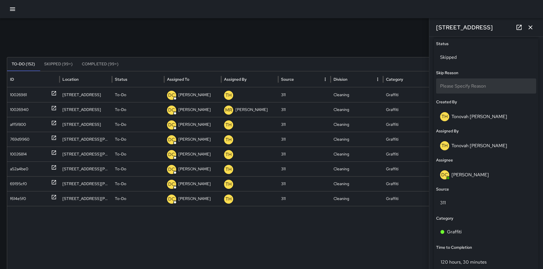
click at [462, 88] on span "Please Specify Reason" at bounding box center [463, 86] width 46 height 6
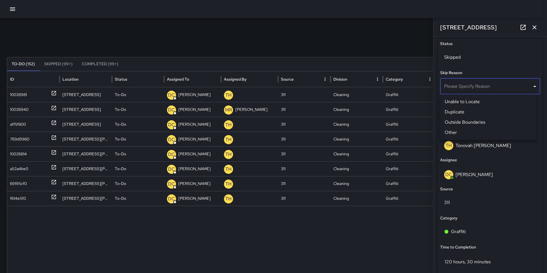
click at [464, 122] on li "Outside Boundaries" at bounding box center [488, 122] width 96 height 10
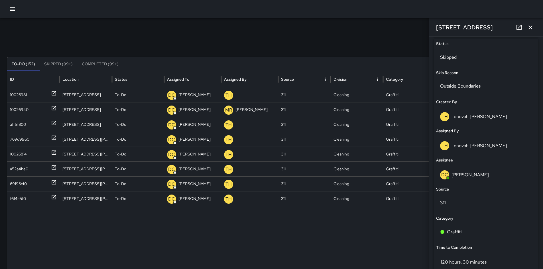
click at [354, 38] on div "Search **** Search New Task To-Do (152) Skipped (99+) Completed (99+) ID Locati…" at bounding box center [271, 180] width 543 height 324
drag, startPoint x: 531, startPoint y: 30, endPoint x: 515, endPoint y: 35, distance: 17.3
click at [531, 30] on icon "button" at bounding box center [530, 27] width 7 height 7
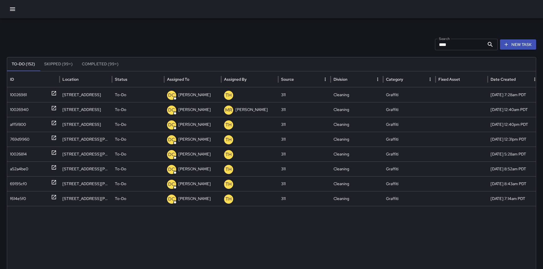
click at [92, 48] on div "Search **** Search New Task" at bounding box center [271, 44] width 529 height 11
click at [11, 11] on icon "button" at bounding box center [12, 9] width 7 height 7
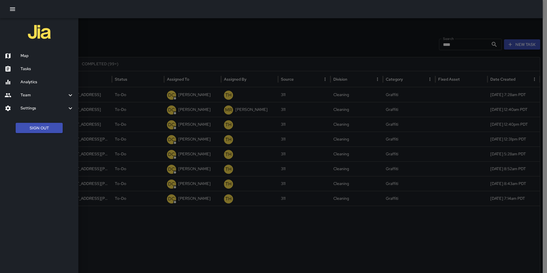
click at [29, 95] on h6 "Team" at bounding box center [44, 95] width 46 height 6
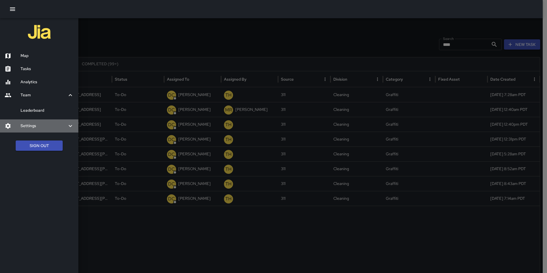
click at [26, 125] on h6 "Settings" at bounding box center [44, 126] width 46 height 6
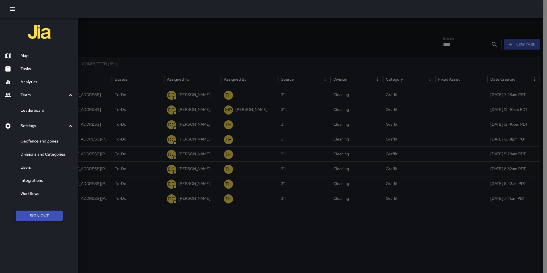
click at [32, 154] on h6 "Divisions and Categories" at bounding box center [47, 154] width 53 height 6
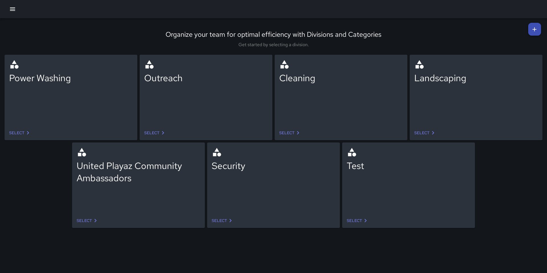
click at [286, 133] on link "Select" at bounding box center [290, 133] width 27 height 11
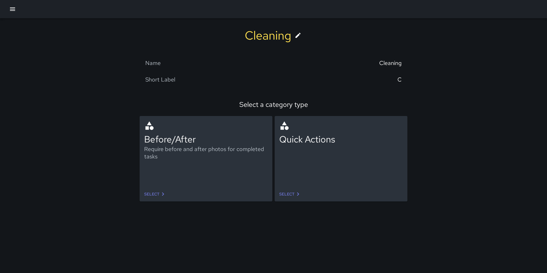
click at [380, 64] on div "Cleaning" at bounding box center [390, 62] width 23 height 7
click at [390, 66] on div "Name Cleaning" at bounding box center [273, 63] width 257 height 17
click at [261, 60] on div "Name" at bounding box center [209, 62] width 128 height 7
click at [154, 194] on link "Select" at bounding box center [155, 194] width 27 height 11
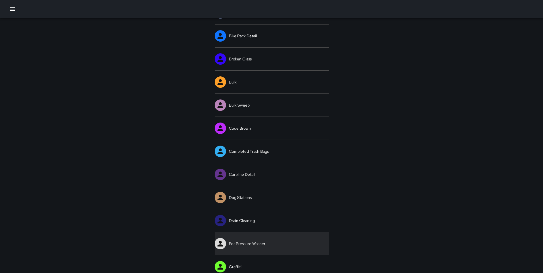
scroll to position [120, 0]
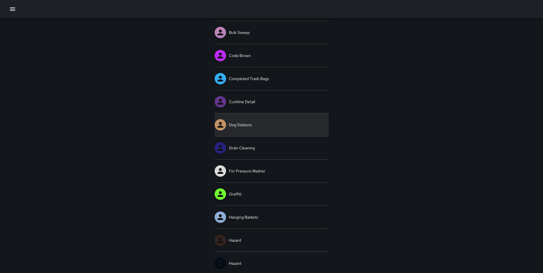
click at [254, 127] on link "Dog Stations" at bounding box center [272, 124] width 114 height 23
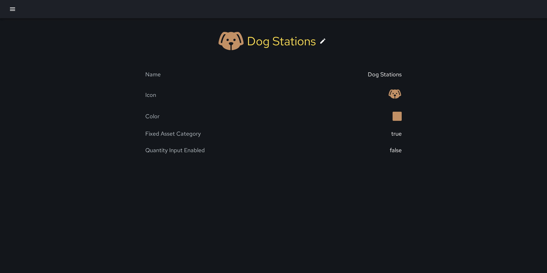
click at [17, 12] on button "button" at bounding box center [12, 8] width 11 height 11
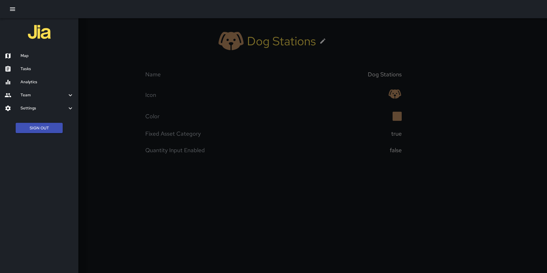
click at [141, 67] on div at bounding box center [273, 136] width 547 height 273
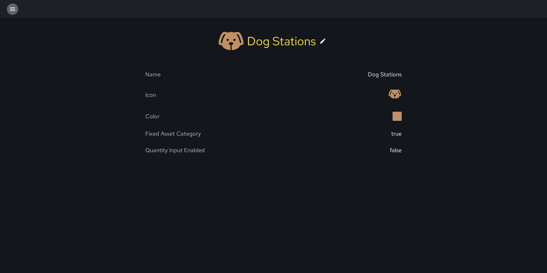
click at [14, 9] on icon "button" at bounding box center [12, 9] width 7 height 7
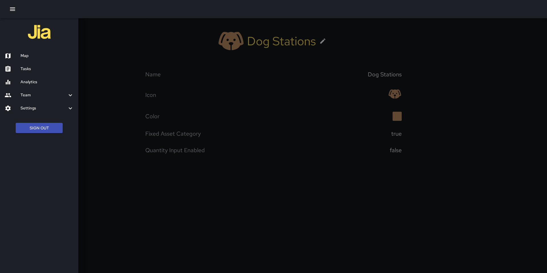
click at [32, 95] on h6 "Team" at bounding box center [44, 95] width 46 height 6
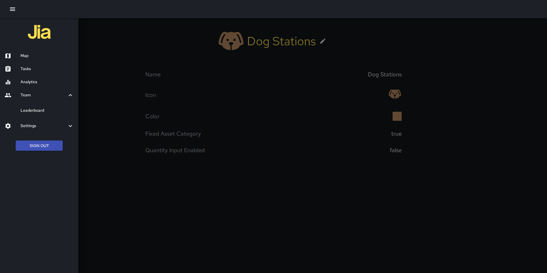
click at [34, 112] on h6 "Leaderboard" at bounding box center [47, 110] width 53 height 6
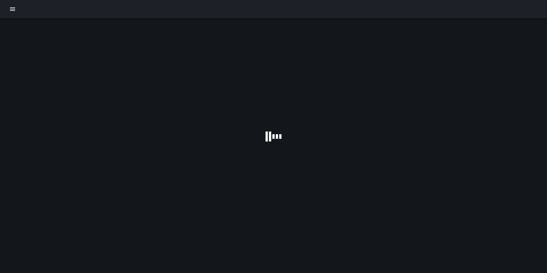
click at [11, 13] on button "button" at bounding box center [12, 8] width 11 height 11
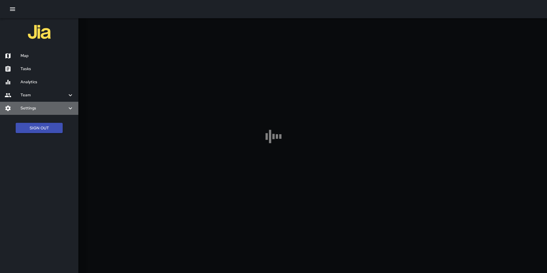
drag, startPoint x: 23, startPoint y: 105, endPoint x: 23, endPoint y: 109, distance: 4.0
click at [23, 105] on h6 "Settings" at bounding box center [44, 108] width 46 height 6
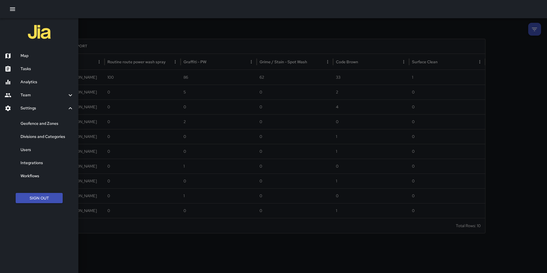
click at [37, 162] on h6 "Integrations" at bounding box center [47, 163] width 53 height 6
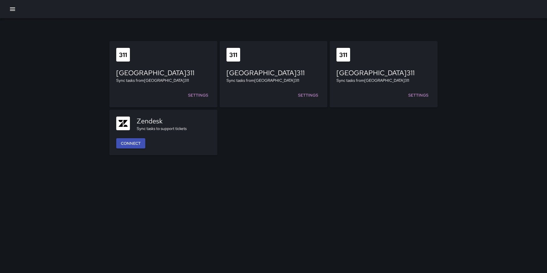
click at [14, 8] on icon "button" at bounding box center [12, 9] width 7 height 7
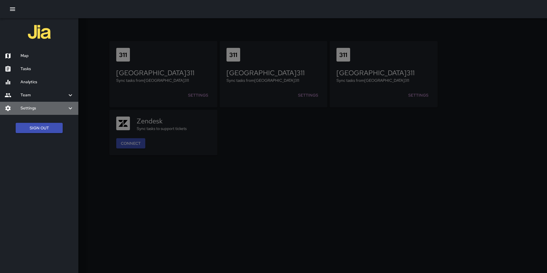
click at [36, 109] on h6 "Settings" at bounding box center [44, 108] width 46 height 6
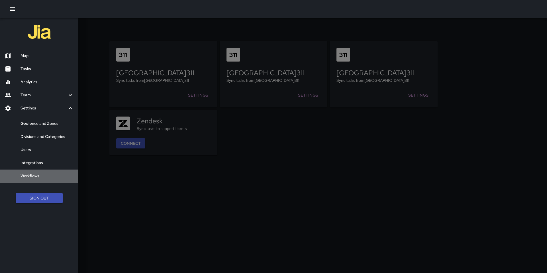
click at [47, 179] on div "Workflows" at bounding box center [39, 176] width 78 height 13
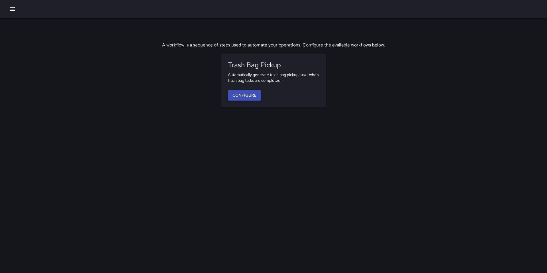
click at [12, 7] on icon "button" at bounding box center [12, 8] width 5 height 3
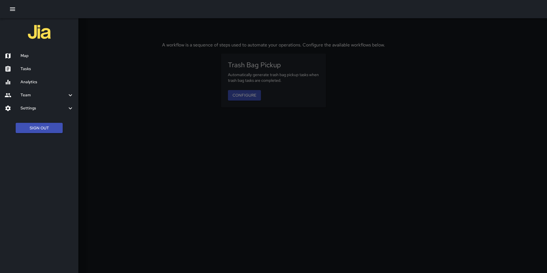
click at [37, 105] on h6 "Settings" at bounding box center [44, 108] width 46 height 6
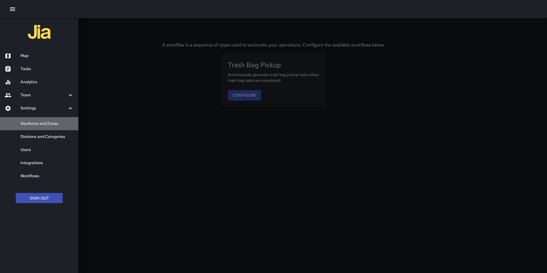
click at [41, 121] on h6 "Geofence and Zones" at bounding box center [47, 124] width 53 height 6
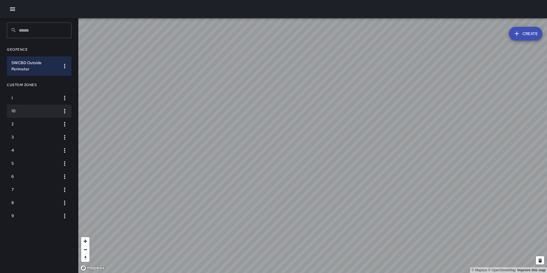
click at [36, 109] on h6 "10" at bounding box center [34, 111] width 46 height 6
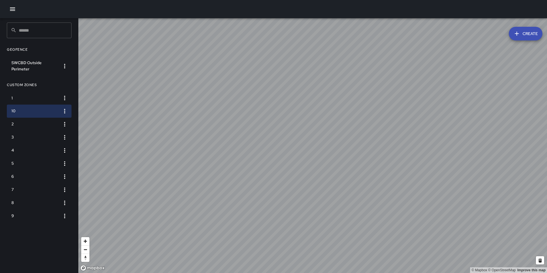
click at [65, 110] on icon "button" at bounding box center [64, 111] width 1 height 5
click at [52, 132] on li "Edit Zone" at bounding box center [46, 132] width 47 height 9
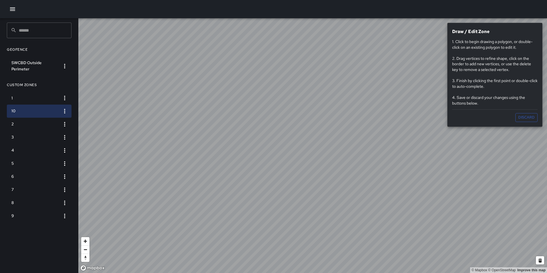
click at [64, 111] on icon "button" at bounding box center [64, 111] width 1 height 5
click at [58, 142] on li "View GeoJSON" at bounding box center [46, 141] width 47 height 9
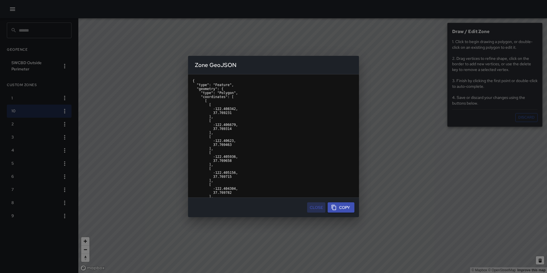
click at [313, 206] on button "Close" at bounding box center [316, 207] width 18 height 11
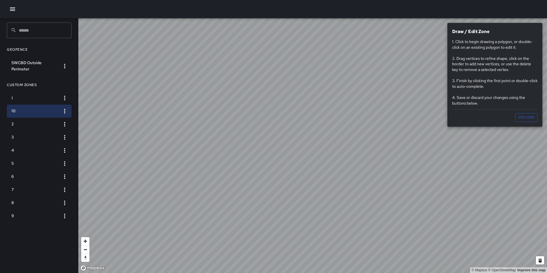
click at [64, 112] on icon "button" at bounding box center [64, 111] width 1 height 5
click at [43, 31] on div at bounding box center [273, 136] width 547 height 273
click at [43, 31] on input "text" at bounding box center [45, 31] width 53 height 16
click at [40, 30] on input "text" at bounding box center [45, 31] width 53 height 16
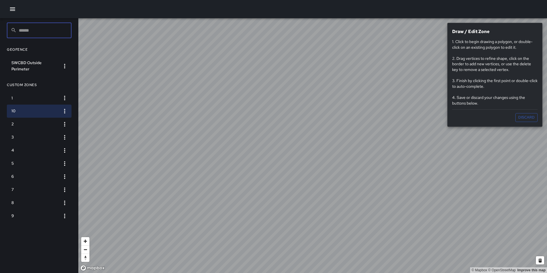
click at [31, 31] on input "text" at bounding box center [45, 31] width 53 height 16
click at [19, 36] on input "text" at bounding box center [45, 31] width 53 height 16
click at [21, 63] on h6 "SWCBD Outside Perimeter" at bounding box center [34, 66] width 46 height 13
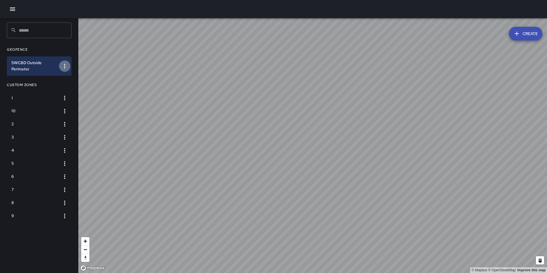
click at [66, 68] on icon "button" at bounding box center [64, 66] width 7 height 7
click at [40, 30] on div at bounding box center [273, 136] width 547 height 273
click at [14, 11] on icon "button" at bounding box center [12, 8] width 5 height 3
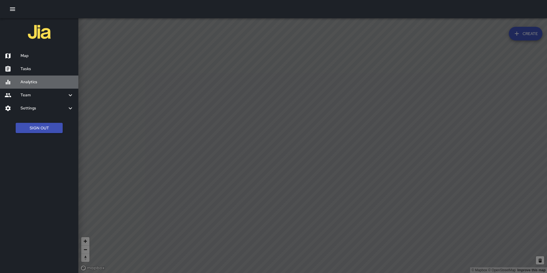
click at [24, 81] on h6 "Analytics" at bounding box center [47, 82] width 53 height 6
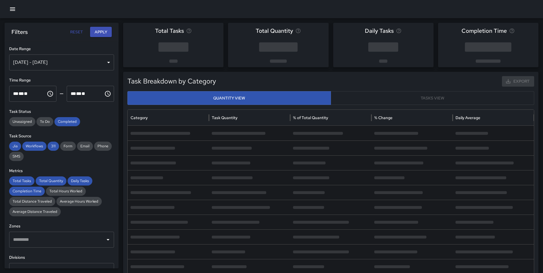
click at [13, 10] on icon "button" at bounding box center [12, 8] width 5 height 3
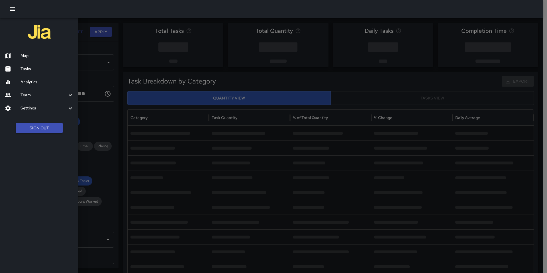
click at [27, 95] on h6 "Team" at bounding box center [44, 95] width 46 height 6
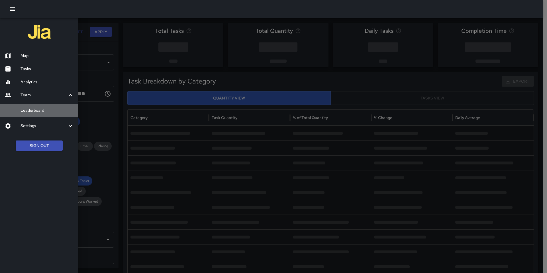
click at [32, 108] on h6 "Leaderboard" at bounding box center [47, 110] width 53 height 6
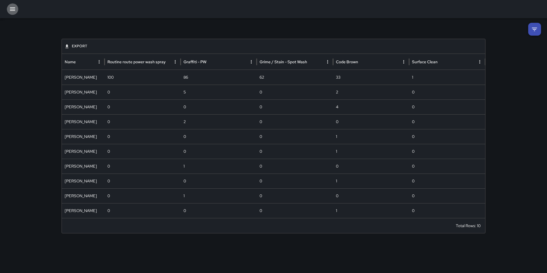
click at [17, 12] on button "button" at bounding box center [12, 8] width 11 height 11
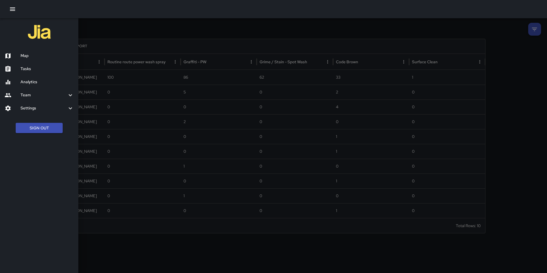
click at [111, 26] on div at bounding box center [273, 136] width 547 height 273
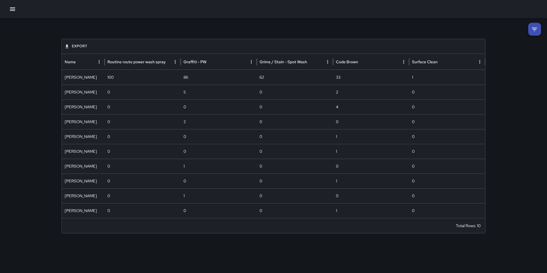
click at [11, 10] on icon "button" at bounding box center [12, 9] width 7 height 7
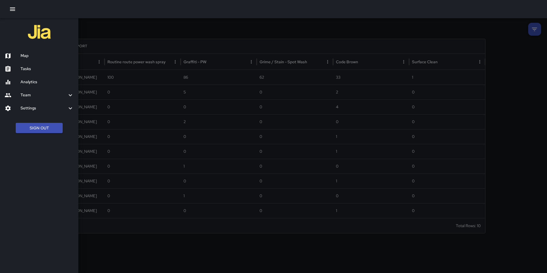
click at [41, 82] on h6 "Analytics" at bounding box center [47, 82] width 53 height 6
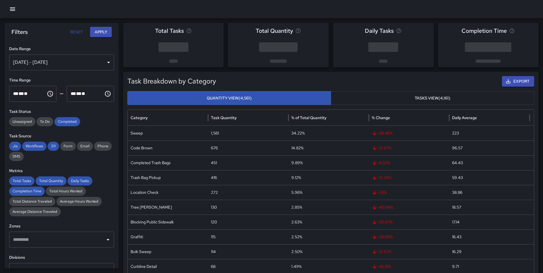
click at [51, 62] on div "[DATE] - [DATE]" at bounding box center [61, 62] width 105 height 16
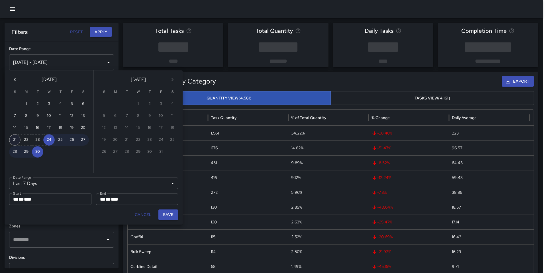
click at [14, 139] on button "21" at bounding box center [14, 139] width 11 height 11
type input "******"
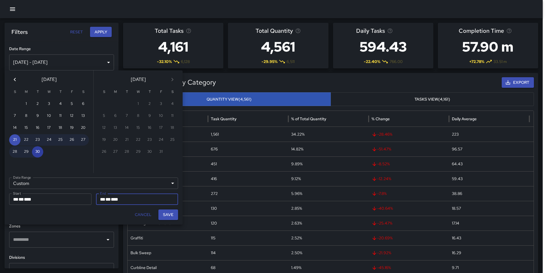
drag, startPoint x: 36, startPoint y: 154, endPoint x: 37, endPoint y: 159, distance: 4.7
click at [36, 155] on button "30" at bounding box center [37, 151] width 11 height 11
click at [19, 127] on button "14" at bounding box center [14, 127] width 11 height 11
type input "**********"
click at [168, 216] on button "Save" at bounding box center [168, 215] width 20 height 11
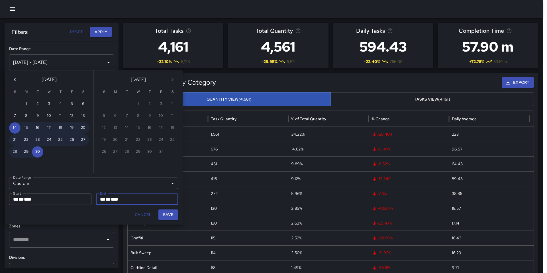
type input "**********"
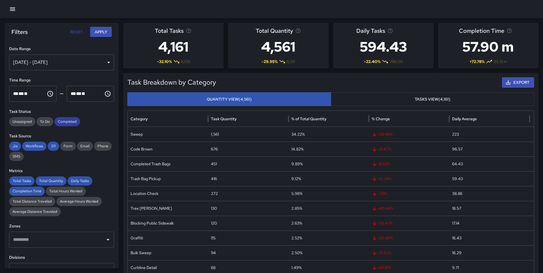
click at [73, 121] on span "Completed" at bounding box center [67, 122] width 26 height 6
drag, startPoint x: 56, startPoint y: 144, endPoint x: 51, endPoint y: 145, distance: 4.4
click at [56, 144] on span "311" at bounding box center [53, 146] width 11 height 6
click at [32, 147] on span "Workflows" at bounding box center [34, 146] width 24 height 6
drag, startPoint x: 5, startPoint y: 143, endPoint x: 8, endPoint y: 145, distance: 3.9
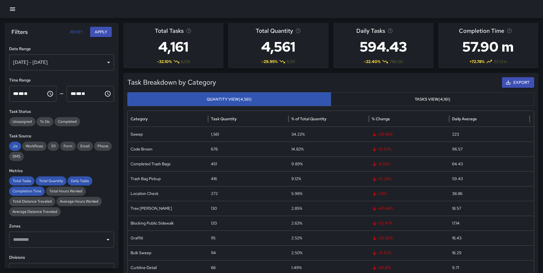
click at [5, 143] on div "**********" at bounding box center [62, 154] width 114 height 227
click at [11, 147] on span "Jia" at bounding box center [15, 146] width 12 height 6
drag, startPoint x: 25, startPoint y: 176, endPoint x: 30, endPoint y: 176, distance: 4.3
click at [25, 176] on div "Total Tasks" at bounding box center [21, 180] width 25 height 9
click at [53, 178] on div "Total Quantity" at bounding box center [51, 180] width 31 height 9
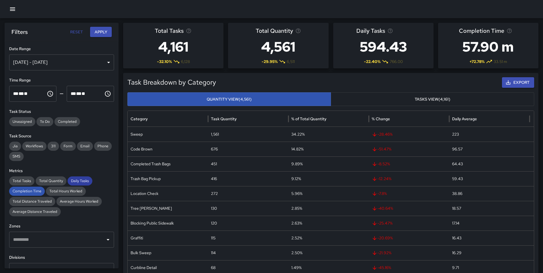
click at [77, 182] on span "Daily Tasks" at bounding box center [80, 181] width 25 height 6
click at [30, 193] on span "Completion Time" at bounding box center [27, 191] width 36 height 6
click at [98, 32] on button "Apply" at bounding box center [101, 32] width 22 height 11
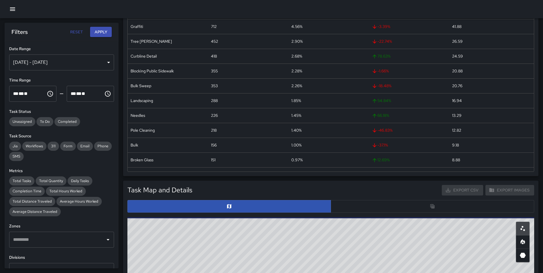
scroll to position [86, 0]
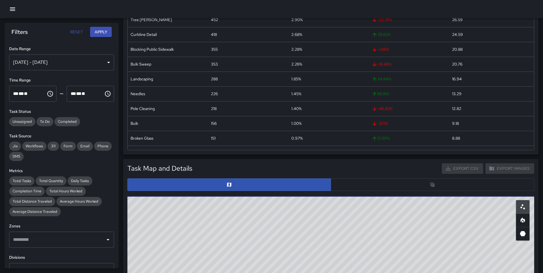
click at [351, 189] on div at bounding box center [330, 184] width 407 height 13
click at [350, 187] on div at bounding box center [330, 184] width 407 height 13
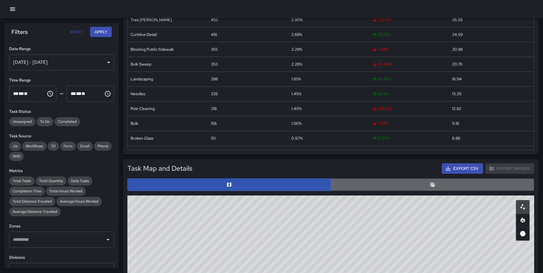
click at [338, 183] on button "button" at bounding box center [433, 184] width 204 height 13
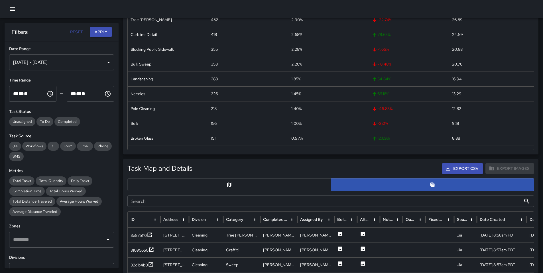
click at [241, 201] on input "Search" at bounding box center [324, 201] width 394 height 11
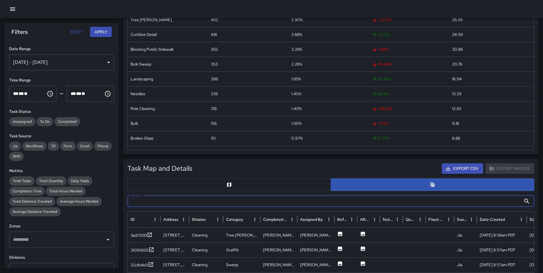
paste input "**********"
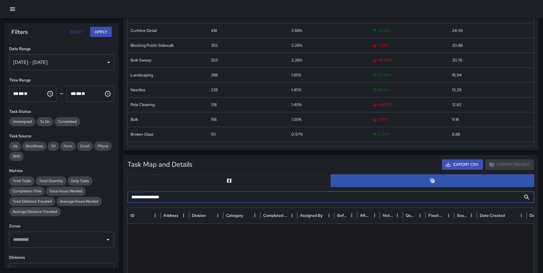
scroll to position [133, 0]
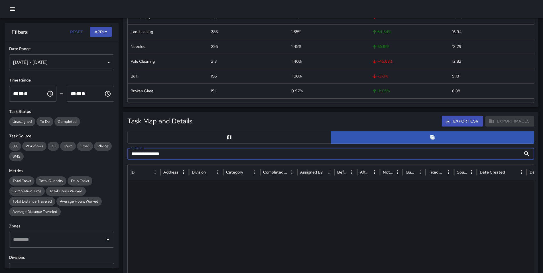
drag, startPoint x: 172, startPoint y: 155, endPoint x: 154, endPoint y: 154, distance: 17.7
click at [154, 154] on input "**********" at bounding box center [324, 153] width 394 height 11
drag, startPoint x: 139, startPoint y: 153, endPoint x: 125, endPoint y: 153, distance: 14.0
click at [125, 153] on div "Task Map and Details Export CSV Export Images Search ********* Search ID Addres…" at bounding box center [330, 254] width 415 height 285
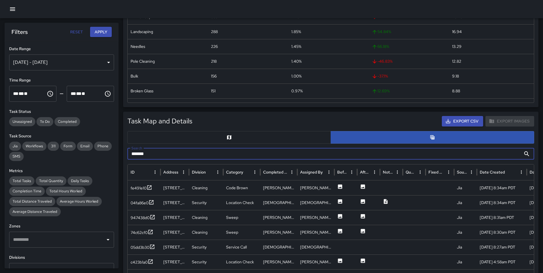
click at [134, 154] on input "*****" at bounding box center [324, 153] width 394 height 11
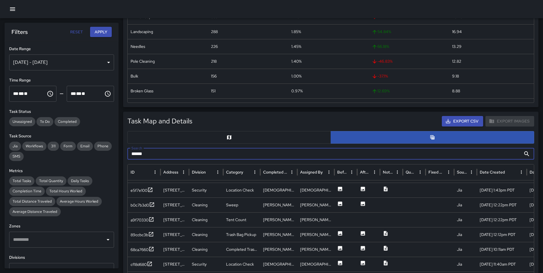
scroll to position [0, 0]
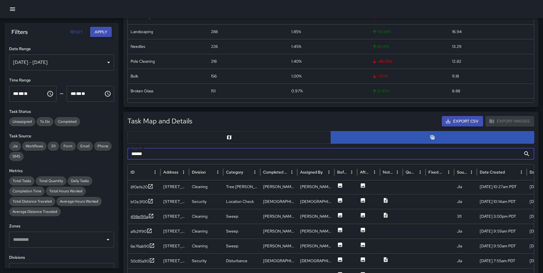
type input "*****"
click at [137, 217] on div "498e195a" at bounding box center [140, 217] width 18 height 6
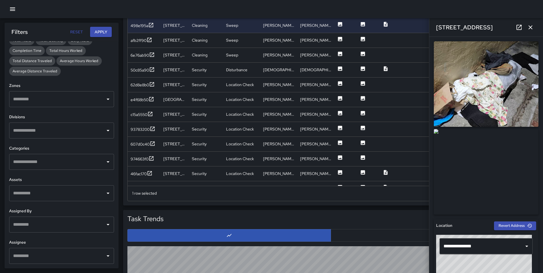
click at [51, 212] on h6 "Assigned By" at bounding box center [61, 211] width 105 height 6
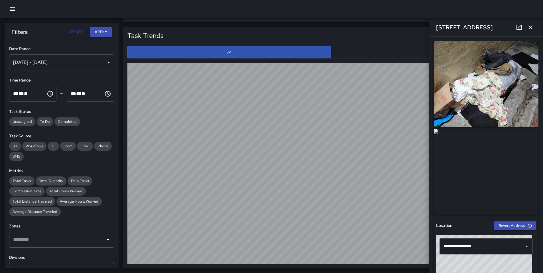
click at [77, 221] on div "**********" at bounding box center [62, 154] width 114 height 227
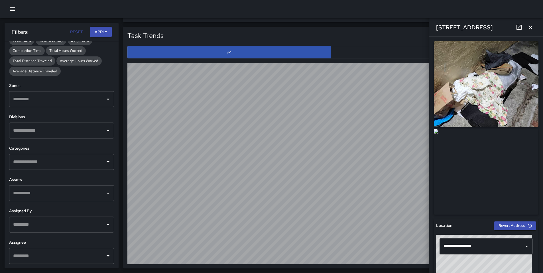
click at [41, 254] on input "text" at bounding box center [57, 256] width 91 height 11
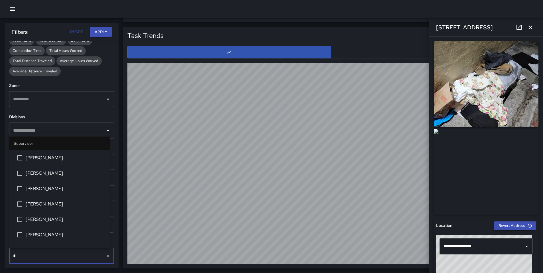
type input "**"
click at [37, 176] on span "[PERSON_NAME]" at bounding box center [66, 173] width 80 height 7
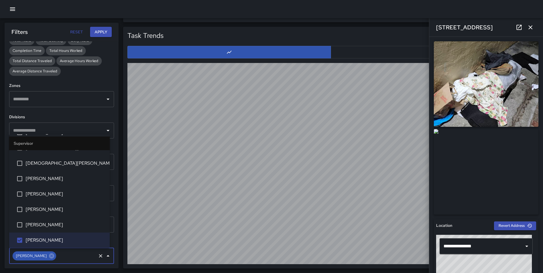
click at [101, 32] on button "Apply" at bounding box center [101, 32] width 22 height 11
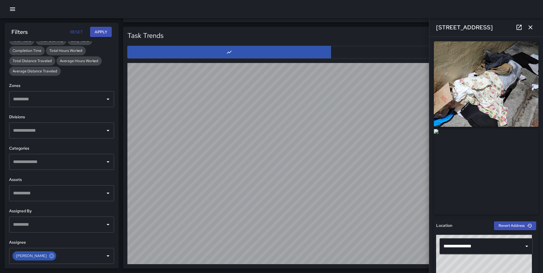
click at [259, 40] on div "Export" at bounding box center [350, 36] width 368 height 11
click at [104, 32] on button "Apply" at bounding box center [101, 32] width 22 height 11
click at [530, 27] on icon "button" at bounding box center [530, 27] width 7 height 7
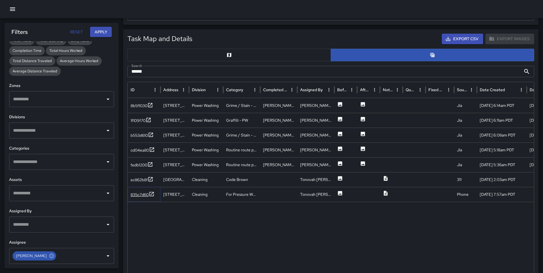
click at [146, 196] on div "835c7d60" at bounding box center [140, 195] width 18 height 6
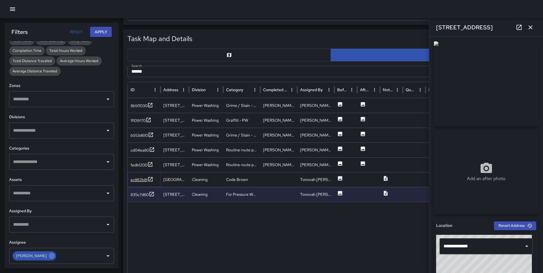
click at [148, 181] on icon at bounding box center [151, 179] width 6 height 6
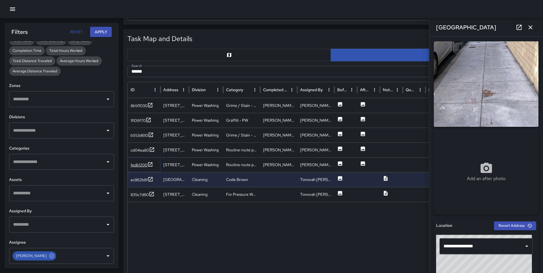
click at [142, 167] on div "fedb1200" at bounding box center [139, 165] width 17 height 6
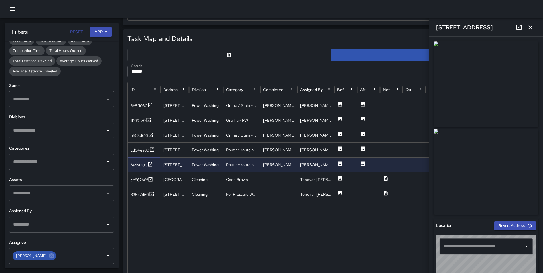
type input "**********"
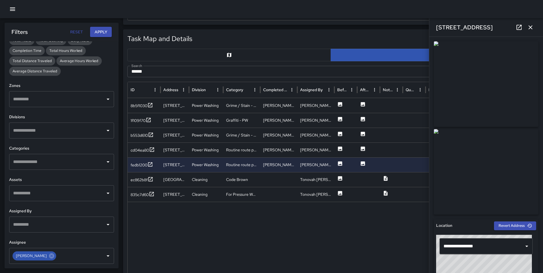
click at [520, 28] on icon at bounding box center [519, 27] width 7 height 7
click at [141, 166] on div "fedb1200" at bounding box center [139, 165] width 17 height 6
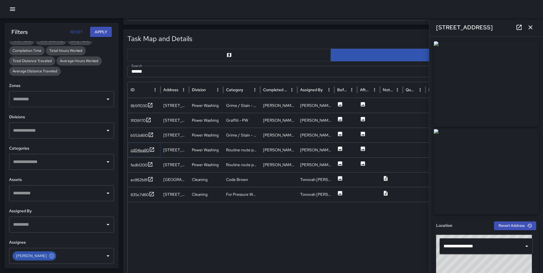
click at [143, 149] on div "cd04ea80" at bounding box center [140, 150] width 19 height 6
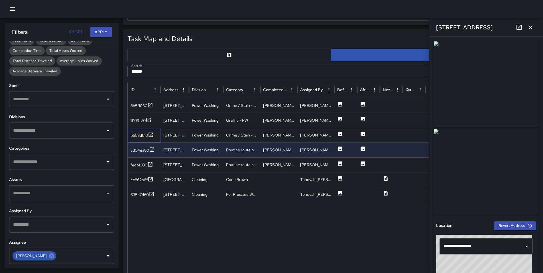
click at [140, 141] on div "b553d610" at bounding box center [144, 135] width 33 height 15
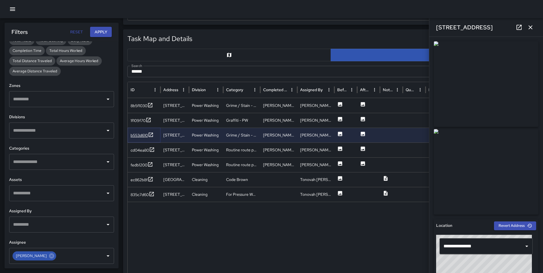
click at [140, 137] on div "b553d610" at bounding box center [139, 136] width 17 height 6
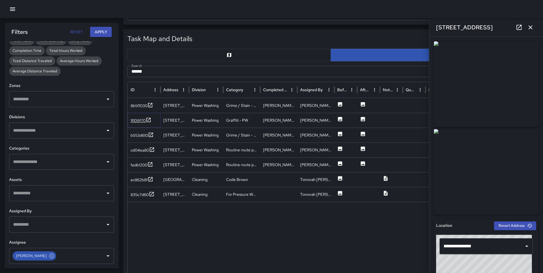
click at [145, 122] on div "1f109f70" at bounding box center [138, 121] width 15 height 6
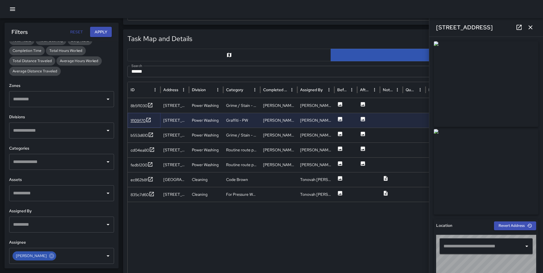
type input "**********"
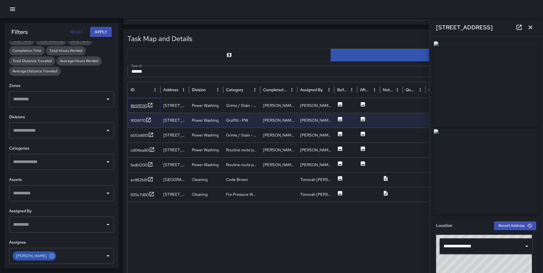
click at [142, 109] on div "8b5f1030" at bounding box center [142, 105] width 23 height 7
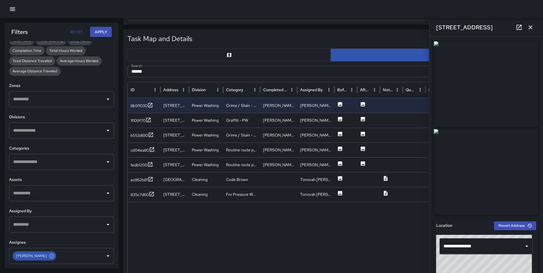
click at [520, 25] on icon at bounding box center [519, 27] width 5 height 5
click at [532, 29] on icon "button" at bounding box center [530, 27] width 4 height 4
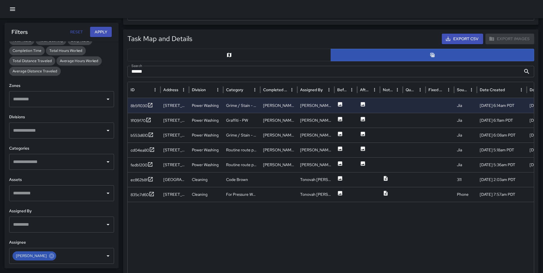
click at [15, 12] on icon "button" at bounding box center [12, 9] width 7 height 7
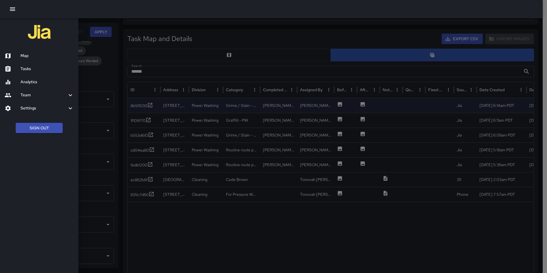
click at [27, 69] on h6 "Tasks" at bounding box center [47, 69] width 53 height 6
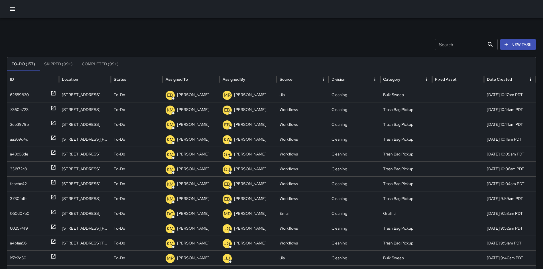
click at [524, 48] on button "New Task" at bounding box center [518, 44] width 36 height 11
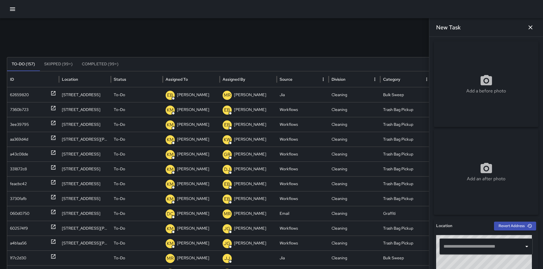
click at [366, 47] on div "Search Search New Task" at bounding box center [271, 44] width 529 height 11
click at [389, 30] on div "Search Search New Task To-Do (156) Skipped (99+) Completed (99+) ID Location St…" at bounding box center [271, 180] width 543 height 324
click at [531, 28] on icon "button" at bounding box center [530, 27] width 4 height 4
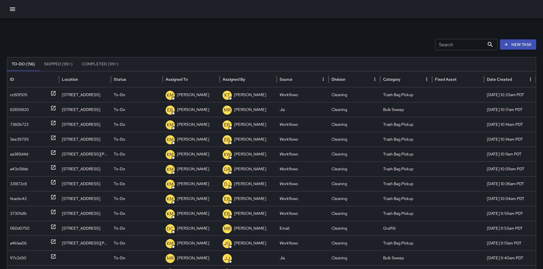
click at [225, 56] on div "Search Search New Task To-Do (156) Skipped (99+) Completed (99+) ID Location St…" at bounding box center [271, 180] width 543 height 324
click at [11, 9] on icon "button" at bounding box center [12, 8] width 5 height 3
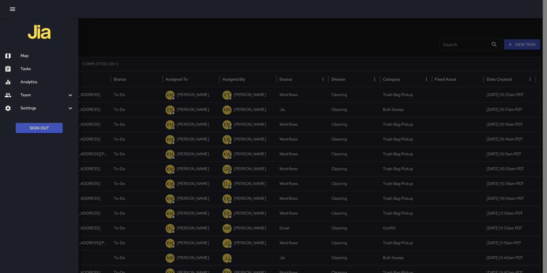
click at [36, 58] on h6 "Map" at bounding box center [47, 56] width 53 height 6
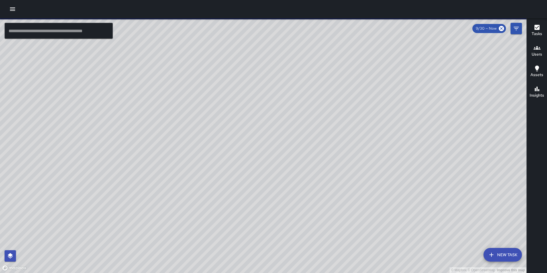
click at [15, 11] on icon "button" at bounding box center [12, 9] width 7 height 7
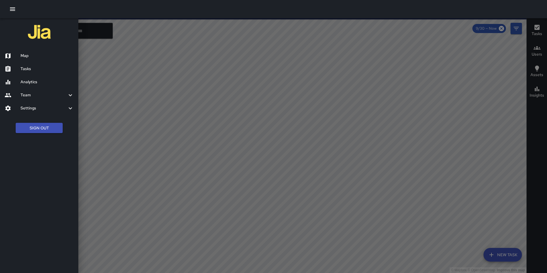
click at [37, 72] on h6 "Tasks" at bounding box center [47, 69] width 53 height 6
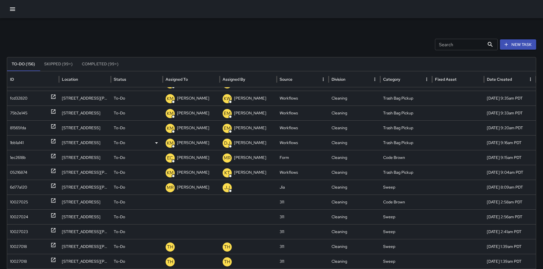
scroll to position [234, 0]
click at [20, 200] on div "10027025" at bounding box center [19, 201] width 18 height 15
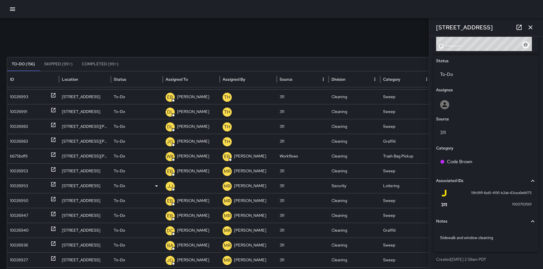
scroll to position [597, 0]
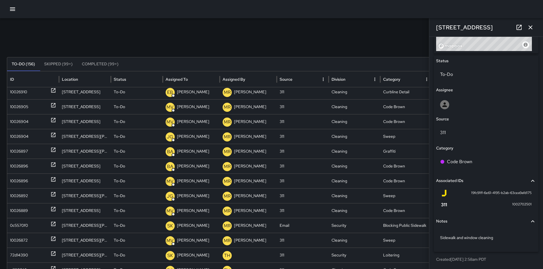
drag, startPoint x: 192, startPoint y: 47, endPoint x: 220, endPoint y: 45, distance: 27.7
click at [192, 47] on div "Search Search New Task" at bounding box center [271, 44] width 529 height 11
click at [532, 27] on icon "button" at bounding box center [530, 27] width 7 height 7
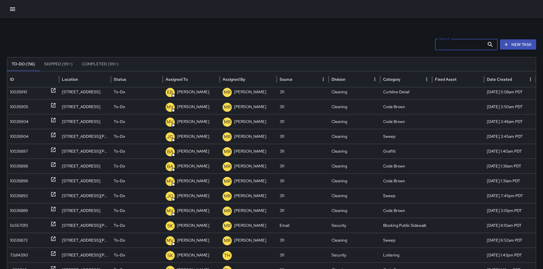
click at [454, 46] on input "Search" at bounding box center [460, 44] width 50 height 11
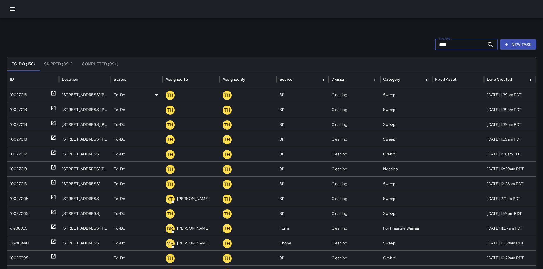
type input "****"
click at [20, 93] on div "10027018" at bounding box center [18, 95] width 17 height 15
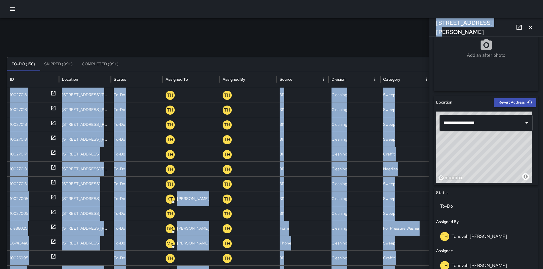
drag, startPoint x: 488, startPoint y: 28, endPoint x: 428, endPoint y: 27, distance: 60.2
click at [428, 27] on div "Search **** Search New Task To-Do (156) Skipped (99+) Completed (99+) ID Locati…" at bounding box center [271, 180] width 543 height 324
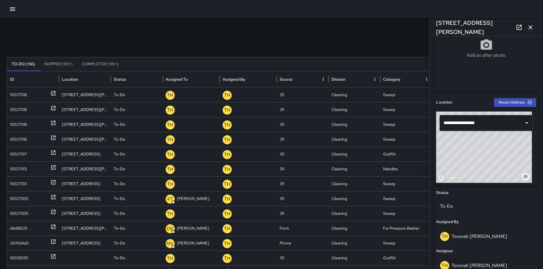
click at [401, 26] on div "Search **** Search New Task To-Do (156) Skipped (99+) Completed (99+) ID Locati…" at bounding box center [271, 180] width 543 height 324
drag, startPoint x: 480, startPoint y: 27, endPoint x: 437, endPoint y: 28, distance: 43.1
click at [437, 28] on div "[STREET_ADDRESS][PERSON_NAME]" at bounding box center [486, 27] width 114 height 18
copy h6 "[STREET_ADDRESS][PERSON_NAME]"
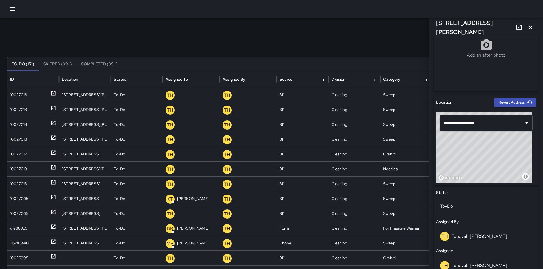
click at [376, 27] on div "Search **** Search New Task To-Do (151) Skipped (99+) Completed (99+) ID Locati…" at bounding box center [271, 180] width 543 height 324
click at [525, 29] on button "button" at bounding box center [530, 27] width 11 height 11
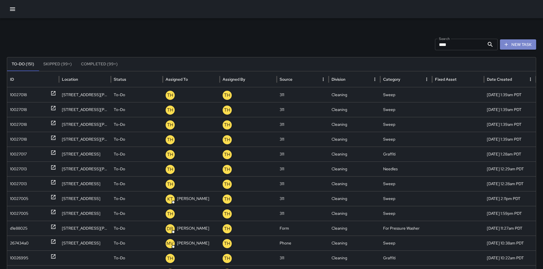
click at [521, 40] on button "New Task" at bounding box center [518, 44] width 36 height 11
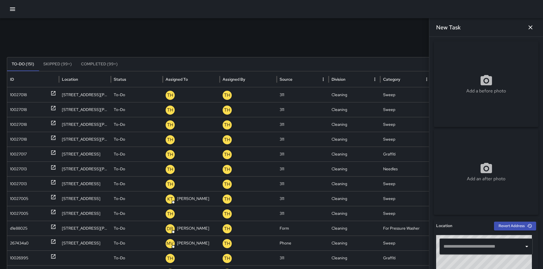
click at [450, 247] on input "text" at bounding box center [482, 246] width 80 height 11
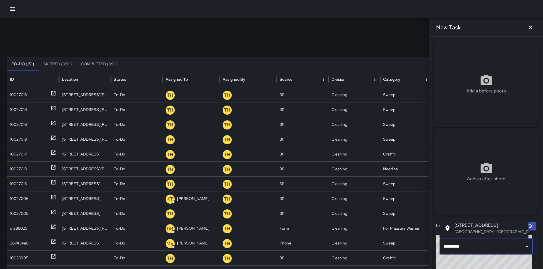
click at [463, 235] on li "[STREET_ADDRESS]" at bounding box center [484, 228] width 89 height 16
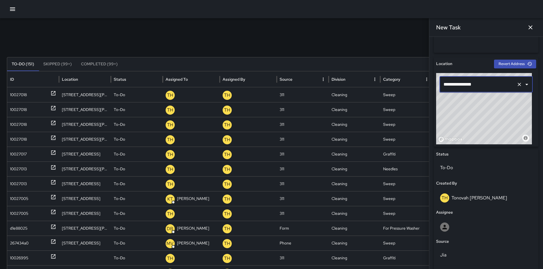
scroll to position [231, 0]
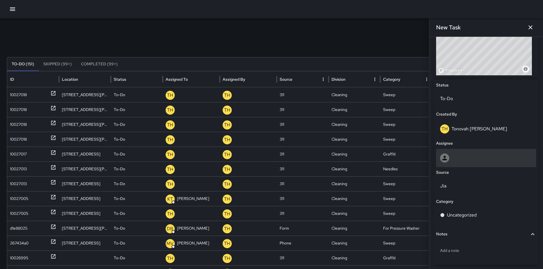
type input "**********"
click at [465, 162] on div at bounding box center [486, 157] width 92 height 9
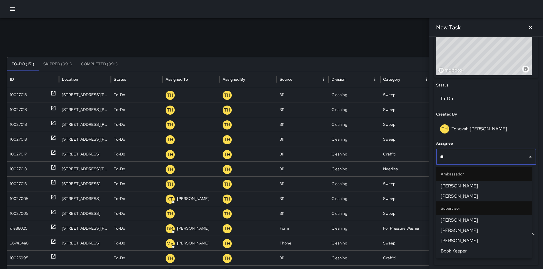
type input "***"
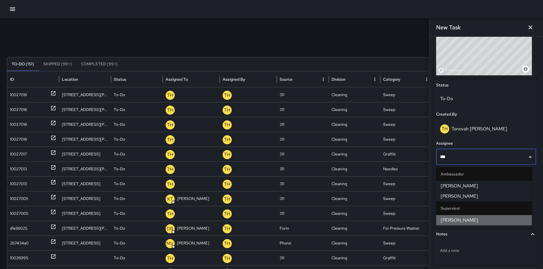
click at [474, 220] on span "[PERSON_NAME]" at bounding box center [484, 220] width 87 height 7
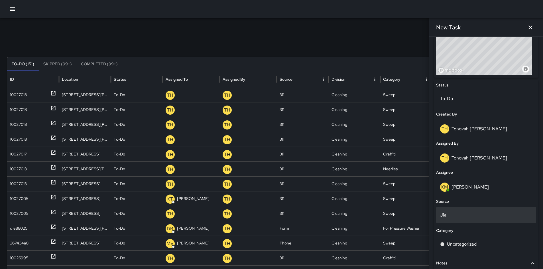
click at [458, 212] on p "Jia" at bounding box center [486, 215] width 92 height 7
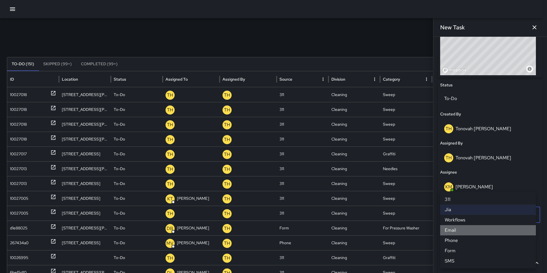
click at [456, 232] on li "Email" at bounding box center [488, 230] width 96 height 10
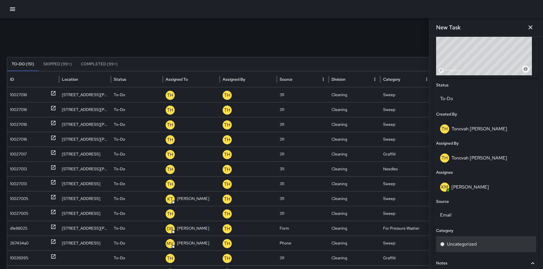
click at [463, 243] on p "Uncategorized" at bounding box center [462, 244] width 30 height 7
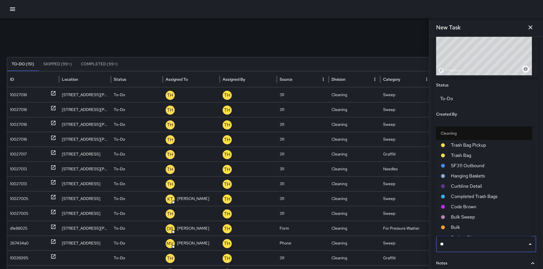
type input "***"
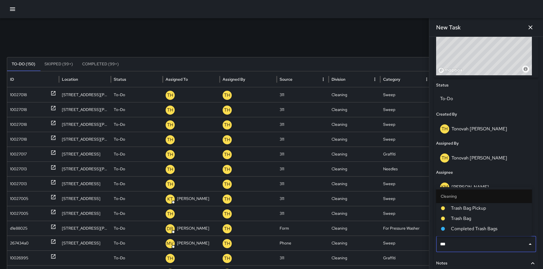
click at [472, 208] on span "Trash Bag Pickup" at bounding box center [489, 208] width 76 height 7
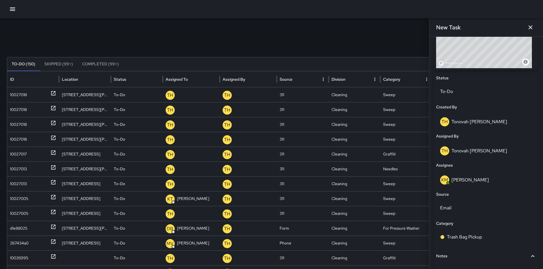
scroll to position [282, 0]
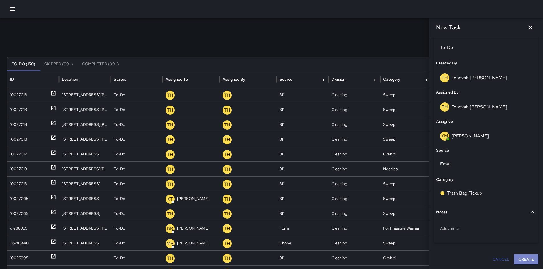
click at [517, 257] on button "Create" at bounding box center [526, 259] width 25 height 11
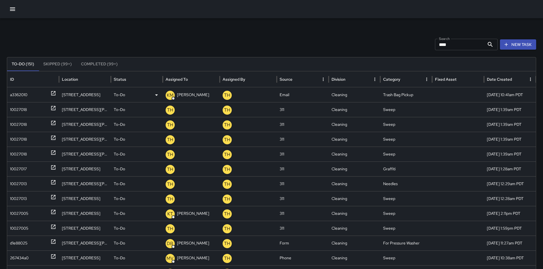
click at [18, 94] on div "a3362010" at bounding box center [18, 95] width 17 height 15
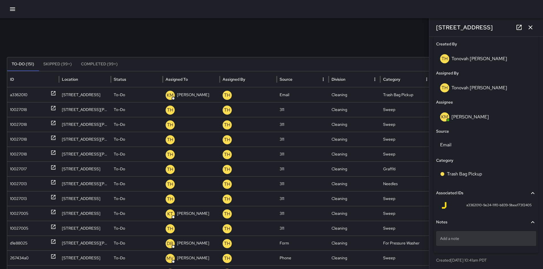
scroll to position [302, 0]
click at [463, 236] on p "Add a note" at bounding box center [486, 238] width 92 height 6
type textarea "**********"
click at [491, 214] on div "Status To-Do Created By TH Tonovah [PERSON_NAME] Assigned By TH Tonovah [PERSON…" at bounding box center [486, 130] width 105 height 243
click at [531, 30] on icon "button" at bounding box center [530, 27] width 7 height 7
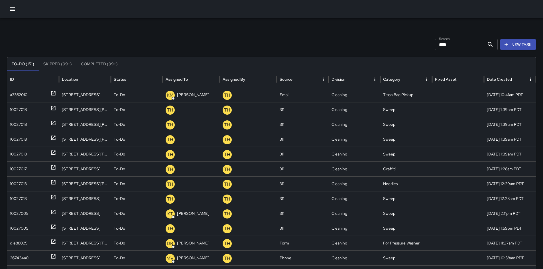
click at [9, 9] on button "button" at bounding box center [12, 8] width 11 height 11
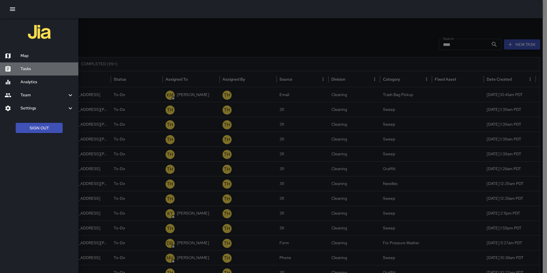
click at [30, 70] on h6 "Tasks" at bounding box center [47, 69] width 53 height 6
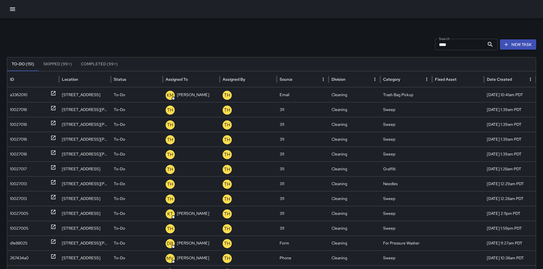
click at [11, 8] on icon "button" at bounding box center [12, 8] width 5 height 3
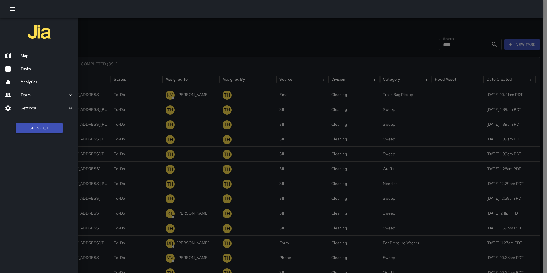
click at [40, 95] on h6 "Team" at bounding box center [44, 95] width 46 height 6
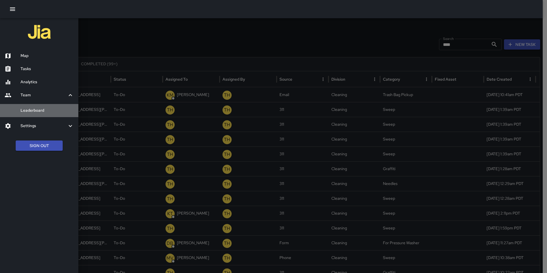
click at [41, 109] on h6 "Leaderboard" at bounding box center [47, 110] width 53 height 6
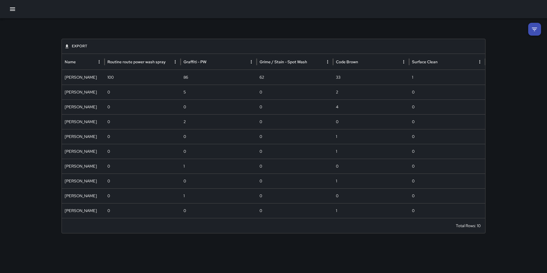
click at [11, 11] on icon "button" at bounding box center [12, 9] width 7 height 7
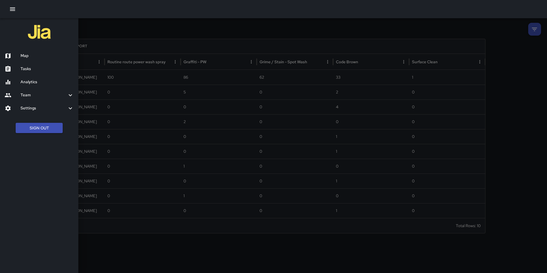
click at [50, 58] on h6 "Map" at bounding box center [47, 56] width 53 height 6
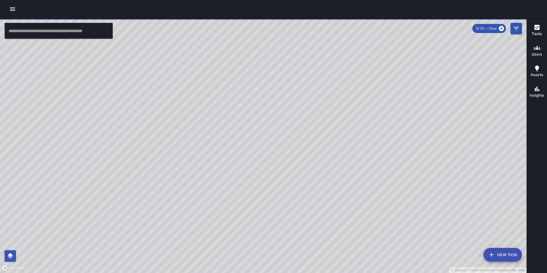
click at [13, 9] on icon "button" at bounding box center [12, 8] width 5 height 3
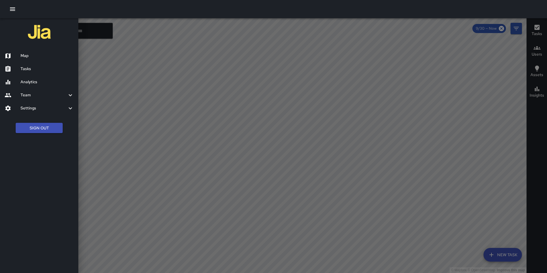
click at [56, 100] on div "Team" at bounding box center [39, 95] width 78 height 13
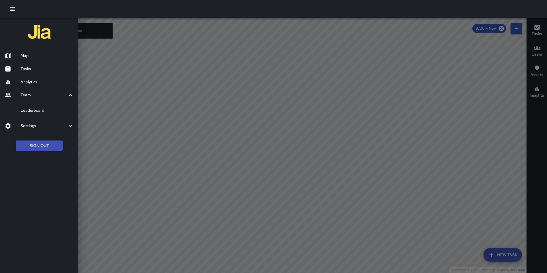
click at [50, 109] on h6 "Leaderboard" at bounding box center [47, 110] width 53 height 6
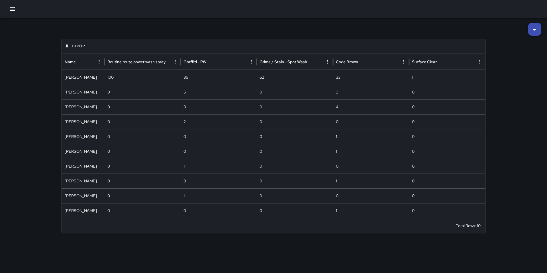
click at [11, 9] on icon "button" at bounding box center [12, 9] width 7 height 7
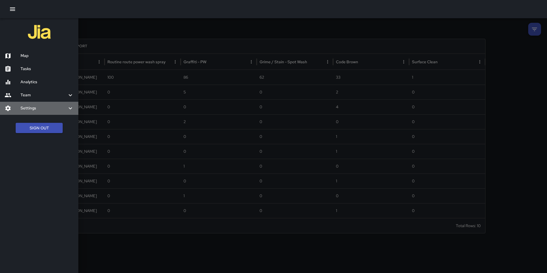
click at [50, 111] on h6 "Settings" at bounding box center [44, 108] width 46 height 6
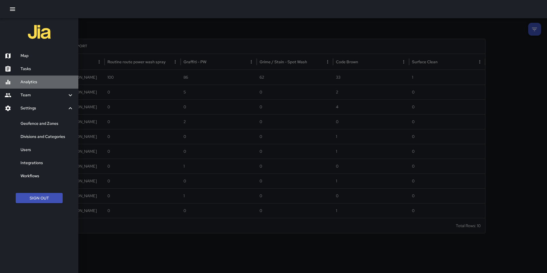
click at [39, 83] on h6 "Analytics" at bounding box center [47, 82] width 53 height 6
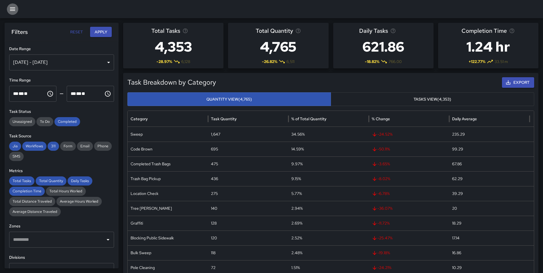
click at [15, 8] on icon "button" at bounding box center [12, 9] width 7 height 7
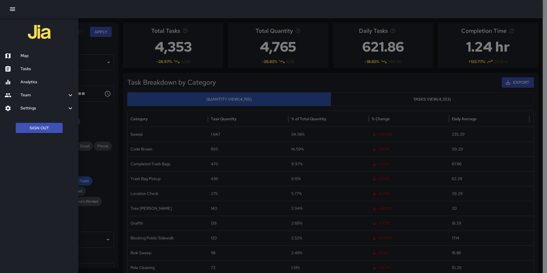
click at [41, 96] on h6 "Team" at bounding box center [44, 95] width 46 height 6
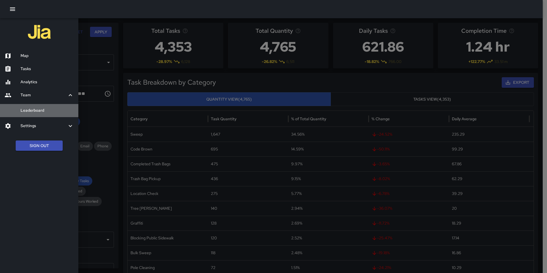
click at [44, 112] on h6 "Leaderboard" at bounding box center [47, 110] width 53 height 6
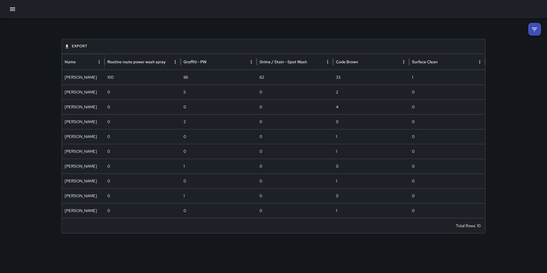
click at [99, 62] on icon "Name column menu" at bounding box center [99, 61] width 5 height 5
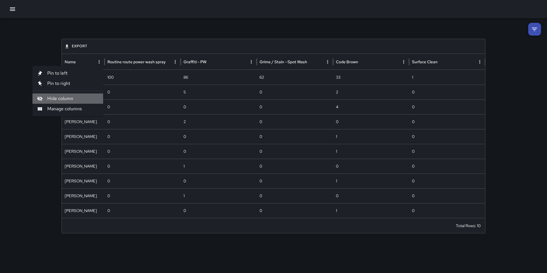
click at [73, 99] on span "Hide column" at bounding box center [72, 98] width 51 height 7
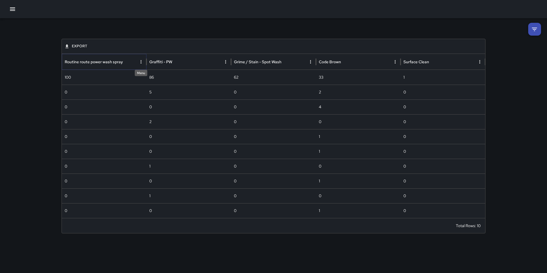
click at [141, 60] on icon "Routine route power wash spray column menu" at bounding box center [141, 61] width 5 height 5
click at [107, 121] on span "Hide column" at bounding box center [114, 124] width 51 height 7
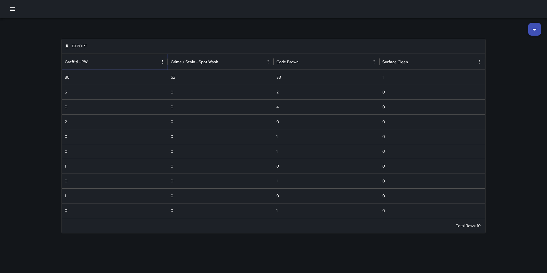
click at [163, 62] on icon "Graffiti - PW column menu" at bounding box center [162, 61] width 5 height 5
click at [130, 133] on span "Manage columns" at bounding box center [136, 134] width 51 height 7
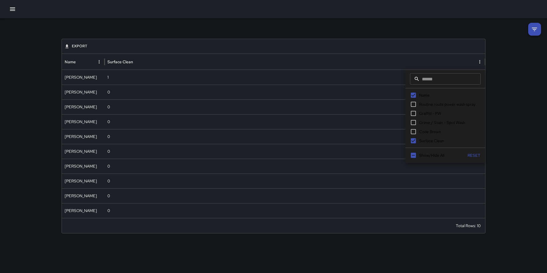
click at [419, 141] on span "Surface Clean" at bounding box center [431, 141] width 25 height 6
click at [511, 129] on div "Export Name [PERSON_NAME] [PERSON_NAME] [PERSON_NAME] [PERSON_NAME] Maclis [PER…" at bounding box center [273, 128] width 547 height 220
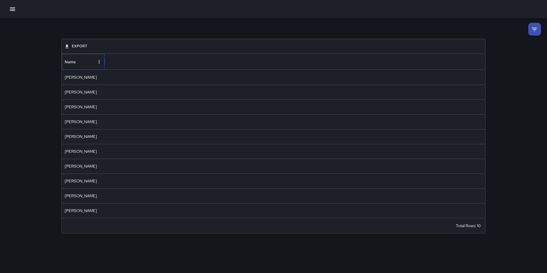
click at [94, 63] on div "Name" at bounding box center [80, 62] width 30 height 16
click at [101, 64] on icon "Name column menu" at bounding box center [99, 61] width 5 height 5
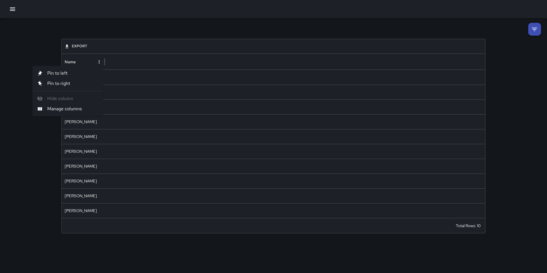
click at [70, 111] on span "Manage columns" at bounding box center [72, 108] width 51 height 7
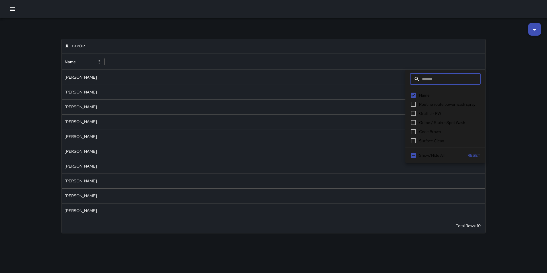
click at [472, 158] on button "Reset" at bounding box center [474, 155] width 18 height 11
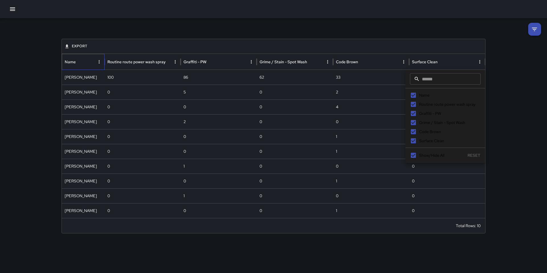
click at [373, 40] on div "Export" at bounding box center [274, 46] width 424 height 15
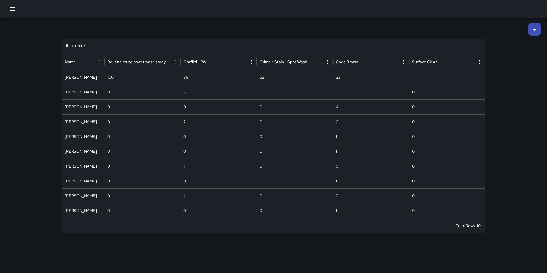
click at [180, 34] on div "Export Name Routine route power wash spray Graffiti - PW Grime / Stain - Spot W…" at bounding box center [274, 128] width 438 height 220
click at [532, 32] on icon at bounding box center [534, 29] width 7 height 7
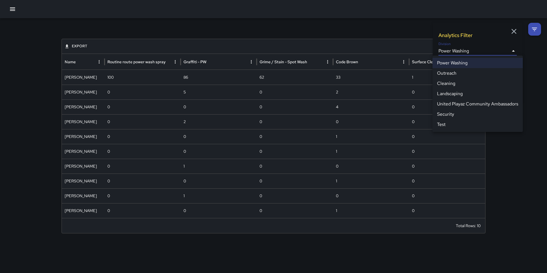
click at [462, 52] on body "**********" at bounding box center [273, 136] width 547 height 273
click at [448, 83] on li "Cleaning" at bounding box center [478, 83] width 90 height 10
type input "**********"
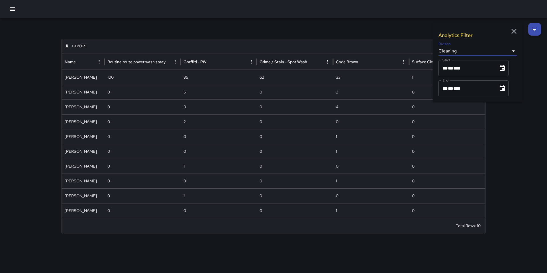
click at [399, 19] on div "**********" at bounding box center [274, 128] width 438 height 220
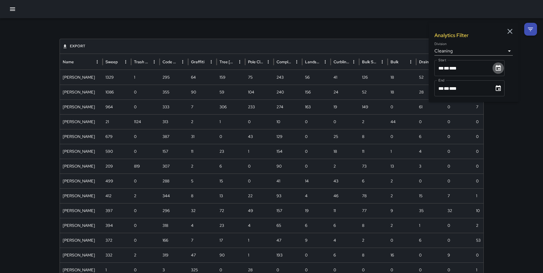
click at [497, 70] on icon "Choose date, selected date is Sep 1, 2025" at bounding box center [498, 68] width 7 height 7
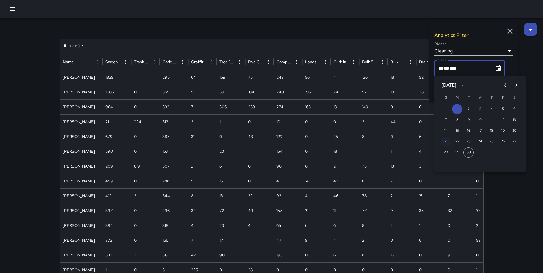
click at [446, 140] on button "21" at bounding box center [446, 142] width 10 height 10
type input "**********"
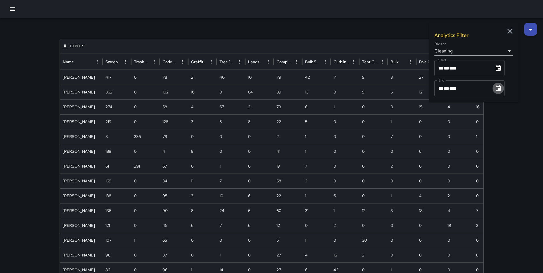
click at [501, 89] on icon "Choose date, selected date is Sep 30, 2025" at bounding box center [498, 88] width 5 height 6
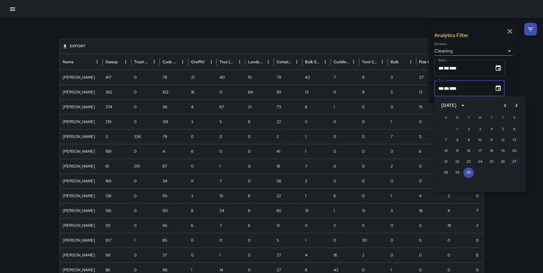
click at [516, 162] on button "27" at bounding box center [514, 162] width 10 height 10
type input "**********"
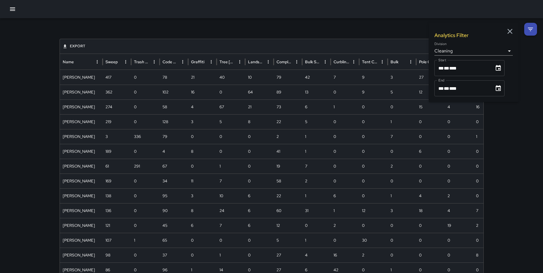
click at [521, 156] on div "**********" at bounding box center [271, 248] width 543 height 461
click at [508, 32] on icon "button" at bounding box center [510, 31] width 9 height 9
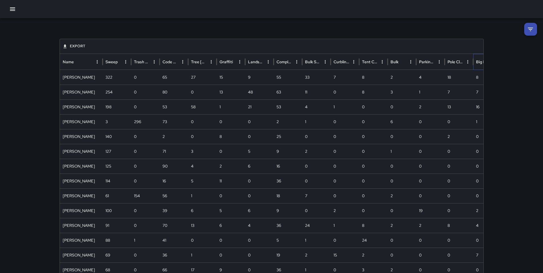
click at [479, 64] on div "Big Belly" at bounding box center [484, 62] width 16 height 16
click at [392, 64] on div "Bulk" at bounding box center [399, 62] width 16 height 16
click at [95, 62] on icon "Name column menu" at bounding box center [97, 61] width 5 height 5
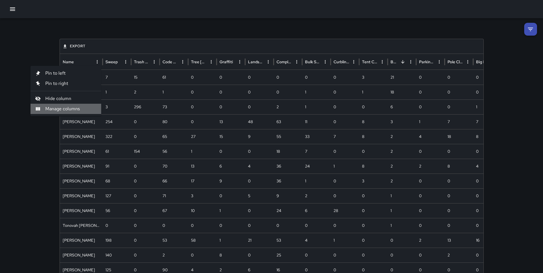
click at [69, 107] on span "Manage columns" at bounding box center [70, 108] width 51 height 7
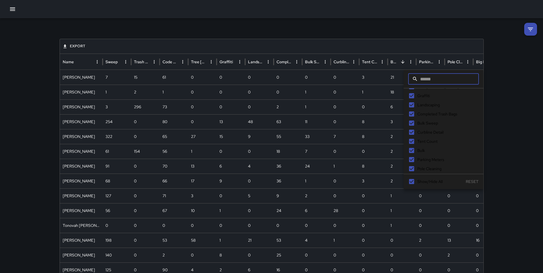
scroll to position [45, 0]
click at [417, 151] on span "Bulk" at bounding box center [421, 150] width 8 height 6
click at [426, 151] on span "Broken Glass" at bounding box center [428, 152] width 23 height 6
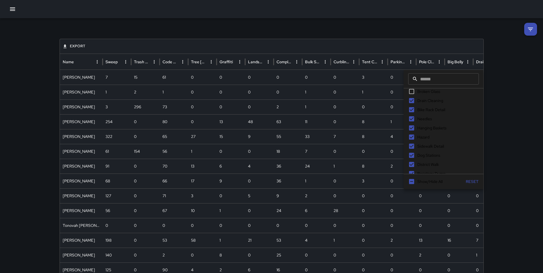
click at [421, 147] on span "Sidewalk Detail" at bounding box center [430, 146] width 27 height 6
click at [424, 154] on span "Dog Stations" at bounding box center [428, 155] width 23 height 6
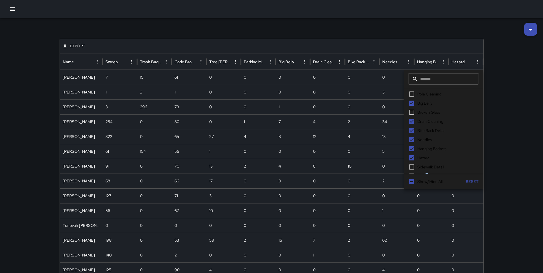
scroll to position [127, 0]
click at [426, 142] on span "Hanging Baskets" at bounding box center [431, 142] width 29 height 6
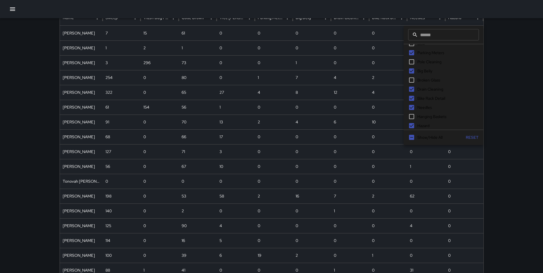
scroll to position [117, 0]
click at [423, 97] on span "Needles" at bounding box center [424, 98] width 15 height 6
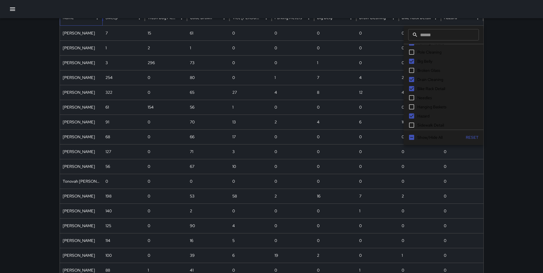
click at [507, 92] on div "Export Name Sweep Trash Bag Pickup Code Brown Tree [PERSON_NAME] Parking Meters…" at bounding box center [271, 202] width 543 height 457
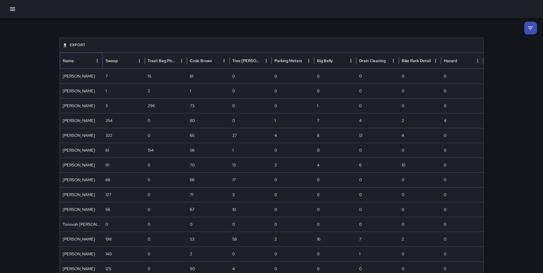
scroll to position [0, 0]
click at [478, 63] on icon "Hazard column menu" at bounding box center [477, 61] width 5 height 5
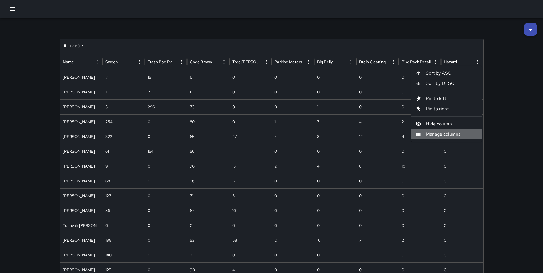
click at [454, 135] on span "Manage columns" at bounding box center [451, 134] width 51 height 7
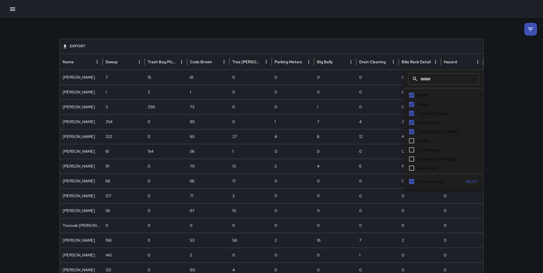
click at [434, 123] on span "Code Brown" at bounding box center [428, 123] width 22 height 6
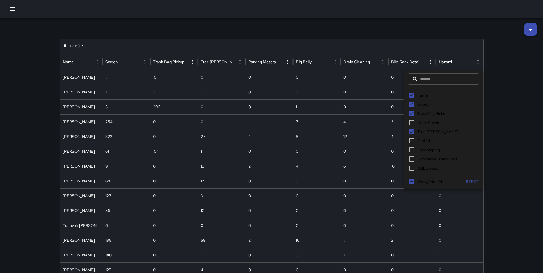
click at [519, 124] on div "Export Name Sweep Trash Bag Pickup Tree [PERSON_NAME] Parking Meters Big Belly …" at bounding box center [271, 246] width 543 height 457
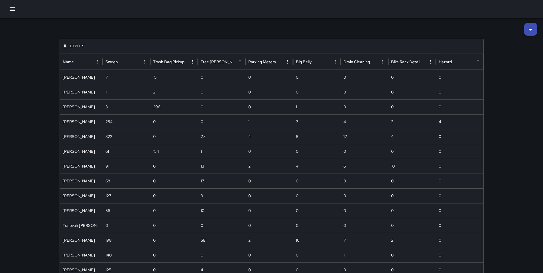
click at [448, 62] on div "Hazard" at bounding box center [445, 61] width 13 height 5
click at [405, 62] on div "Bike Rack Detail" at bounding box center [405, 61] width 29 height 5
click at [405, 63] on div "Bike Rack Detail" at bounding box center [404, 61] width 27 height 5
click at [360, 63] on div "Drain Cleaning" at bounding box center [356, 61] width 27 height 5
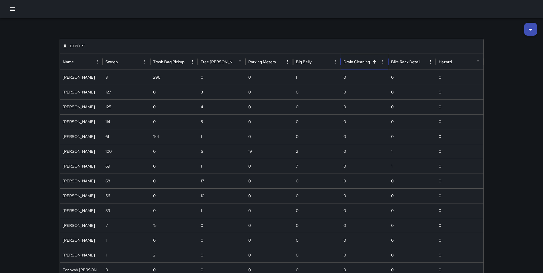
click at [360, 63] on div "Drain Cleaning" at bounding box center [356, 61] width 27 height 5
click at [317, 32] on div "Export Name Sweep Trash Bag Pickup Tree [PERSON_NAME] Parking Meters Big Belly …" at bounding box center [272, 246] width 438 height 457
click at [97, 62] on icon "Name column menu" at bounding box center [97, 61] width 1 height 3
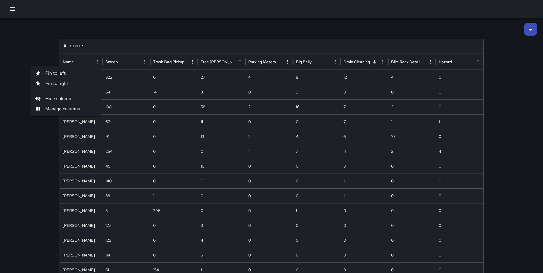
click at [72, 109] on span "Manage columns" at bounding box center [70, 108] width 51 height 7
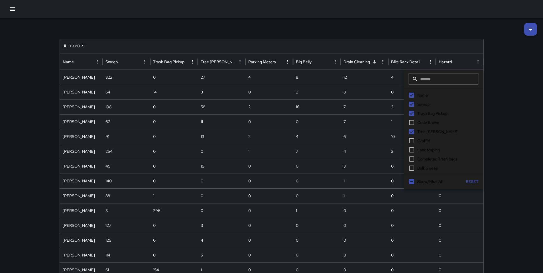
click at [426, 104] on span "Sweep" at bounding box center [423, 104] width 12 height 6
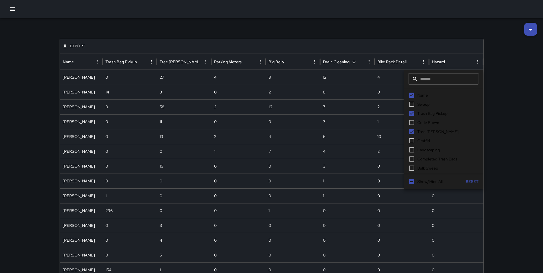
click at [429, 112] on span "Trash Bag Pickup" at bounding box center [432, 114] width 30 height 6
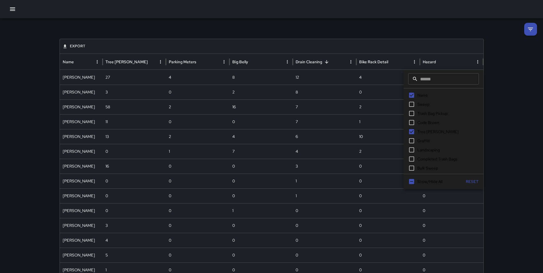
click at [426, 130] on span "Tree [PERSON_NAME]" at bounding box center [437, 132] width 41 height 6
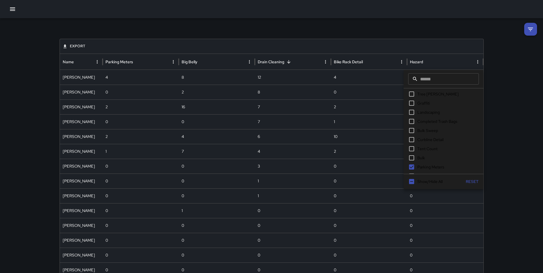
scroll to position [44, 0]
click at [429, 160] on span "Parking Meters" at bounding box center [430, 161] width 27 height 6
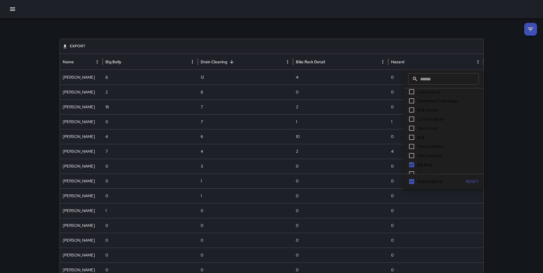
scroll to position [95, 0]
click at [420, 126] on span "Big Belly" at bounding box center [424, 128] width 15 height 6
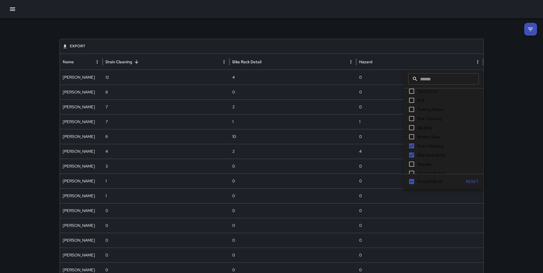
click at [427, 156] on span "Bike Rack Detail" at bounding box center [431, 155] width 28 height 6
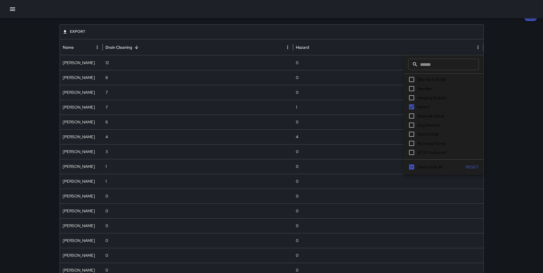
scroll to position [0, 0]
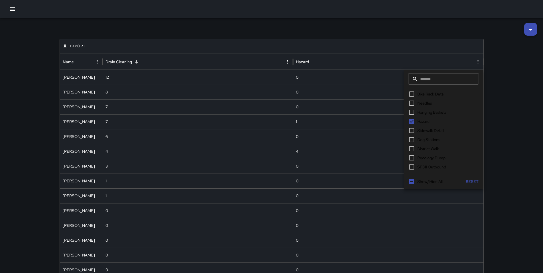
click at [424, 120] on span "Hazard" at bounding box center [423, 122] width 12 height 6
click at [420, 121] on span "Hazard" at bounding box center [423, 122] width 12 height 6
click at [517, 124] on div "Export Name Drain Cleaning [PERSON_NAME] 12 [PERSON_NAME] 8 [PERSON_NAME] 7 [PE…" at bounding box center [271, 246] width 543 height 457
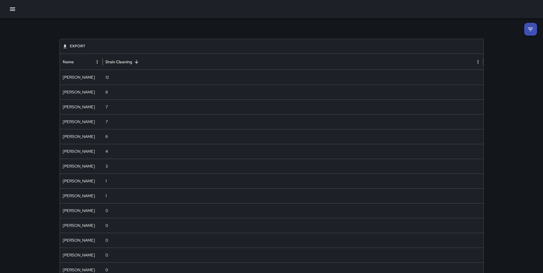
click at [528, 30] on icon at bounding box center [530, 29] width 7 height 7
